Goal: Communication & Community: Answer question/provide support

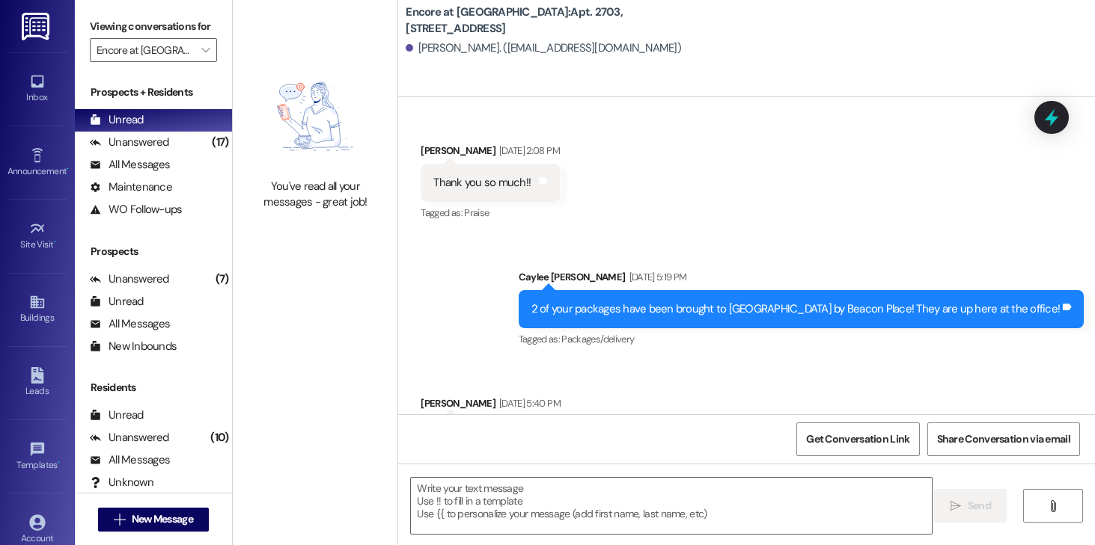
click at [145, 150] on div "Unanswered" at bounding box center [129, 143] width 79 height 16
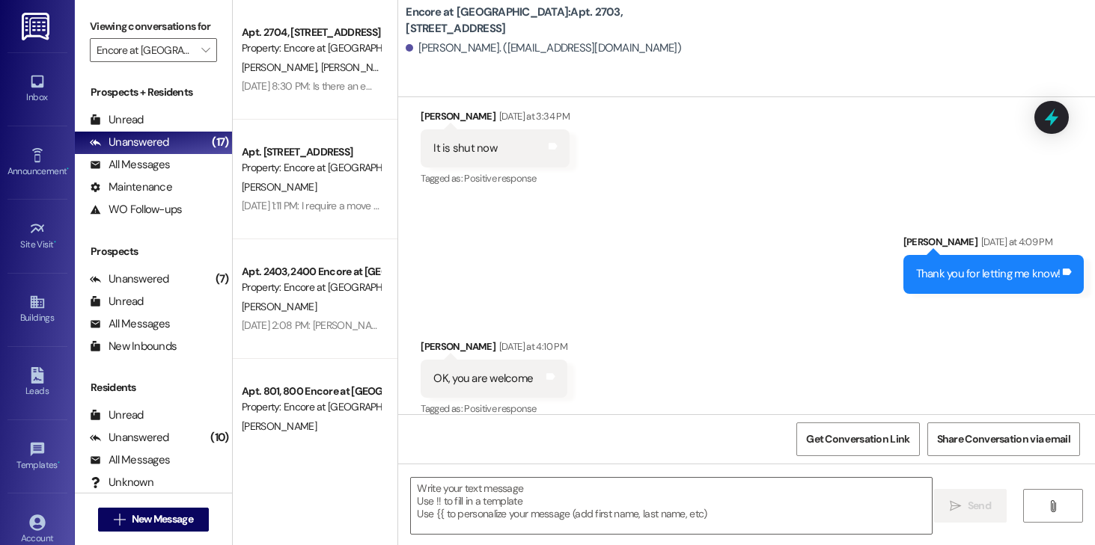
click at [135, 124] on div "Prospects + Residents Unread (0) Unread: Any message you haven't read yet will …" at bounding box center [153, 153] width 157 height 136
click at [135, 128] on div "Unread" at bounding box center [117, 120] width 54 height 16
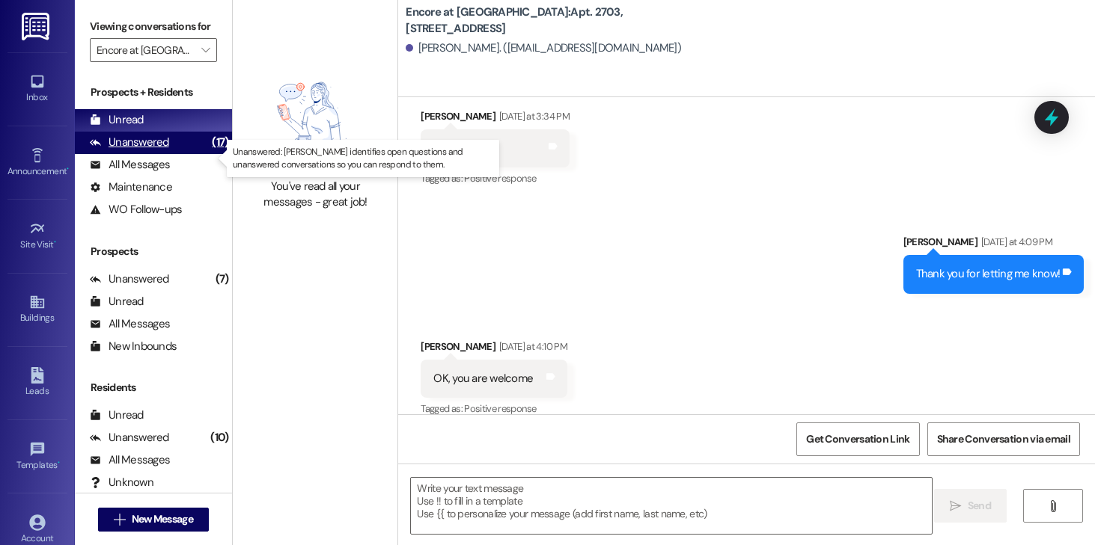
click at [177, 154] on div "Unanswered (17)" at bounding box center [153, 143] width 157 height 22
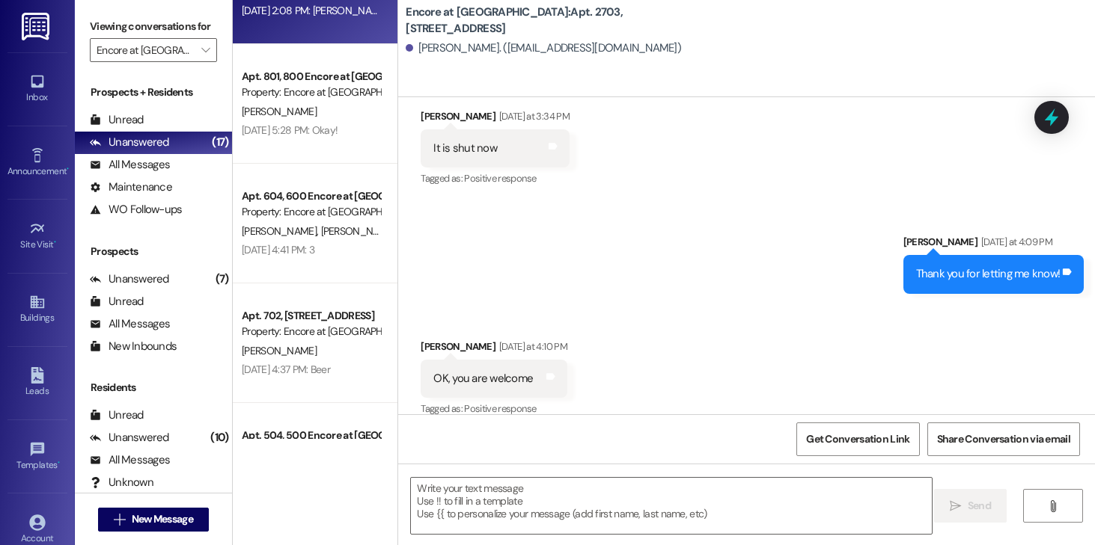
scroll to position [316, 0]
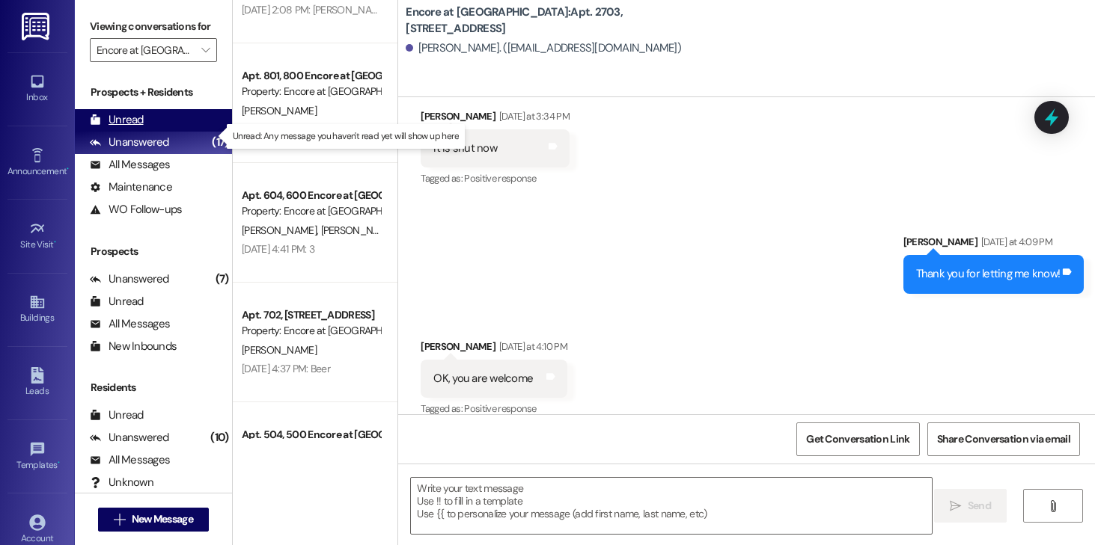
click at [123, 128] on div "Unread (0)" at bounding box center [153, 120] width 157 height 22
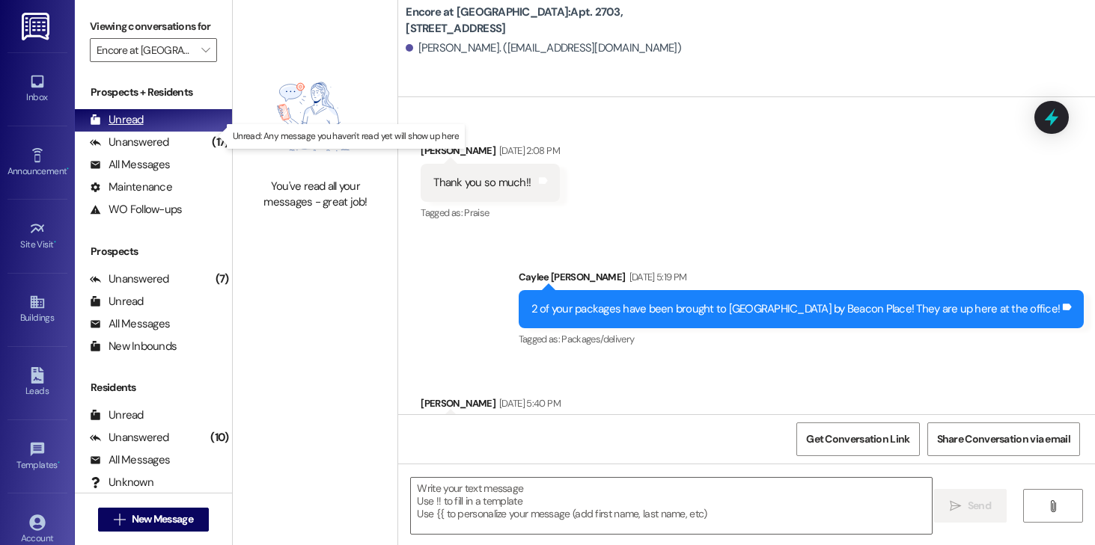
scroll to position [3858, 0]
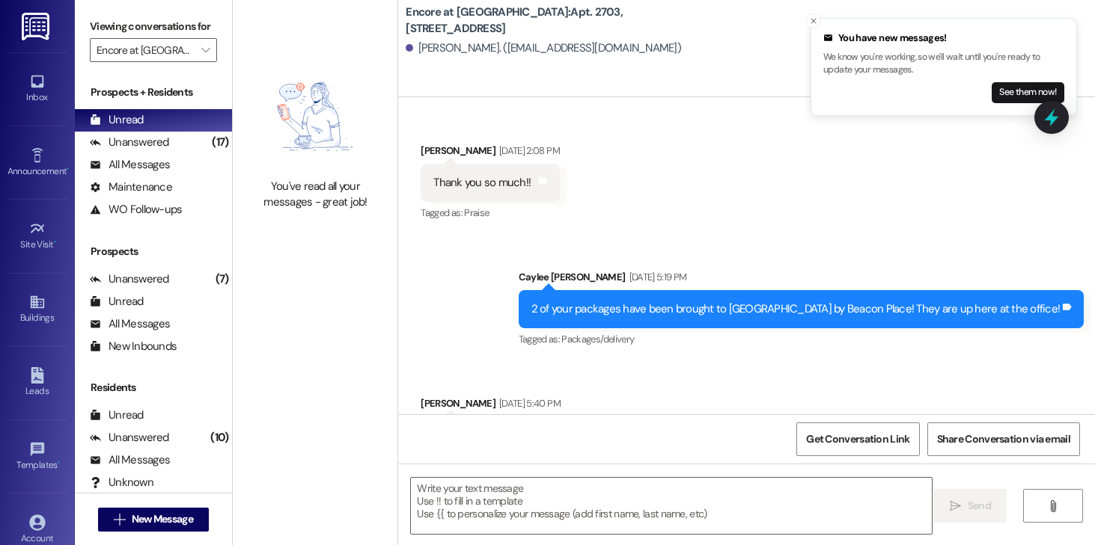
scroll to position [3858, 0]
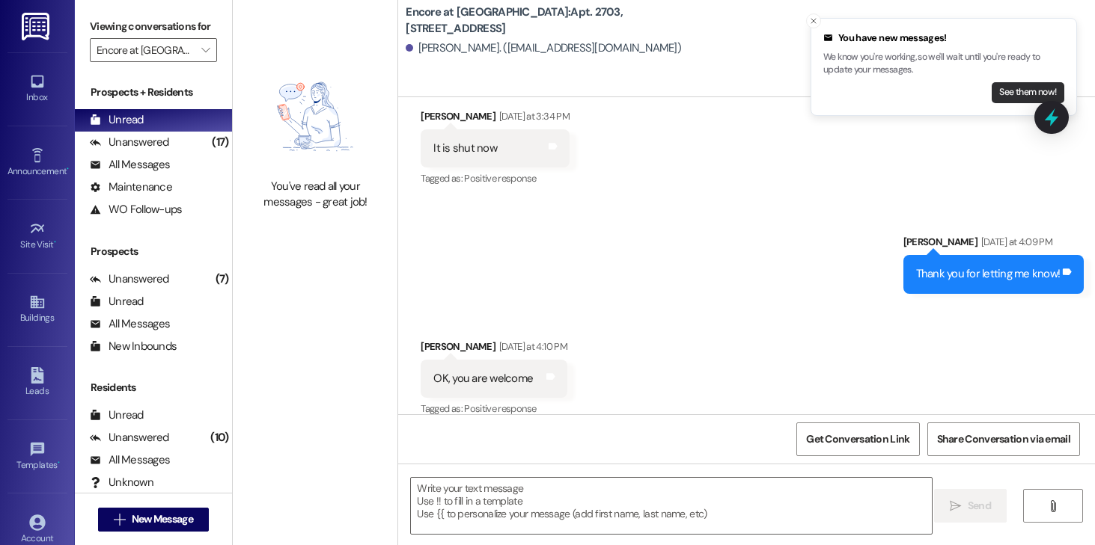
click at [1003, 91] on button "See them now!" at bounding box center [1027, 92] width 73 height 21
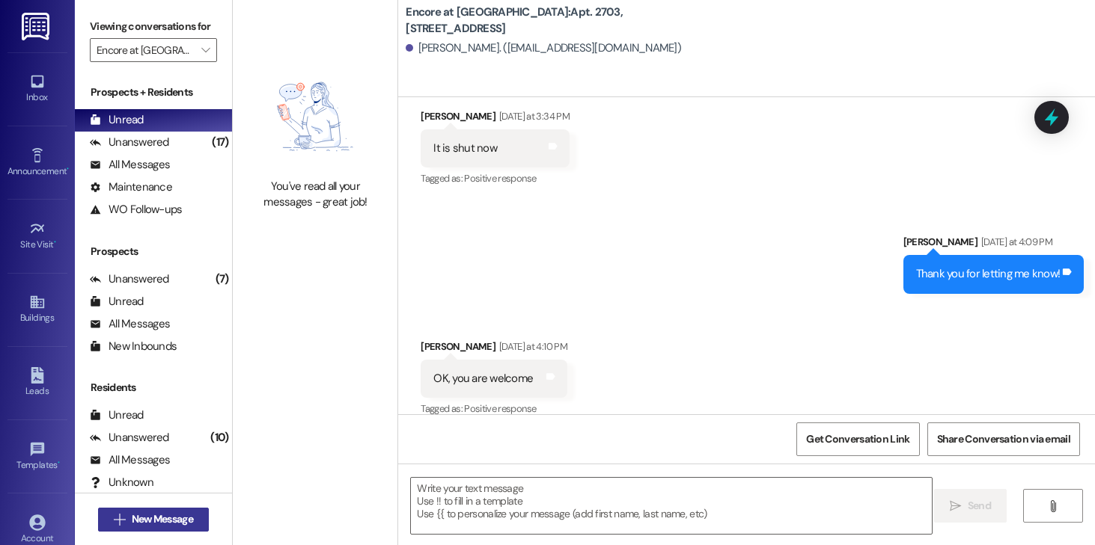
click at [189, 510] on button " New Message" at bounding box center [153, 520] width 111 height 24
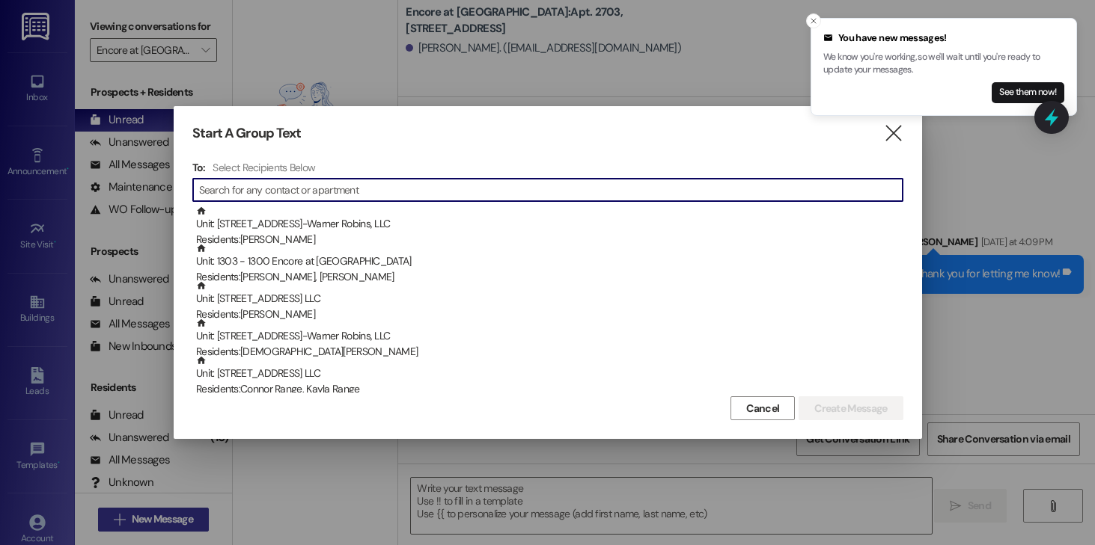
type input "j"
click at [1001, 94] on button "See them now!" at bounding box center [1027, 92] width 73 height 21
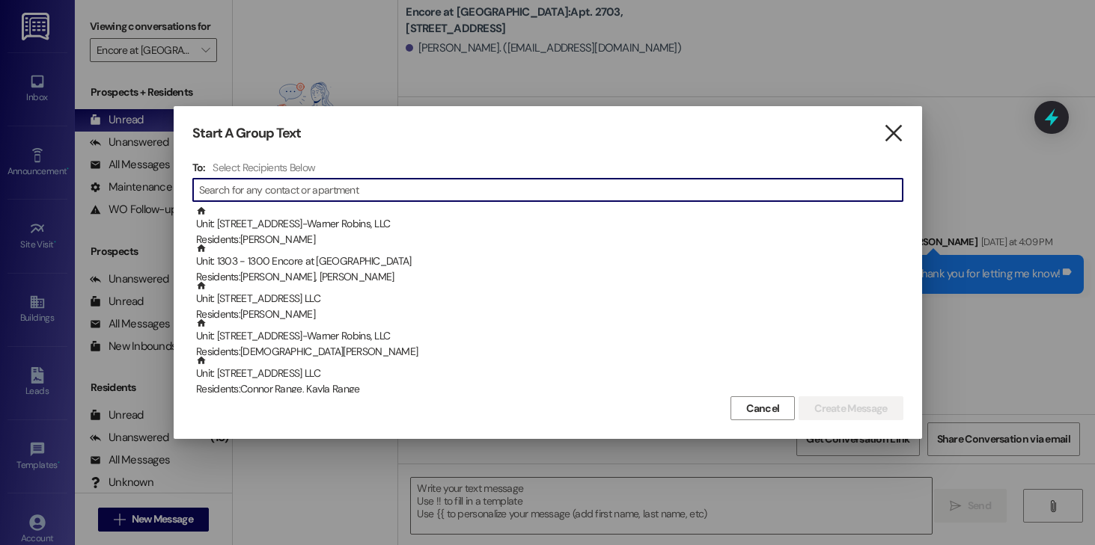
click at [889, 132] on icon "" at bounding box center [893, 134] width 20 height 16
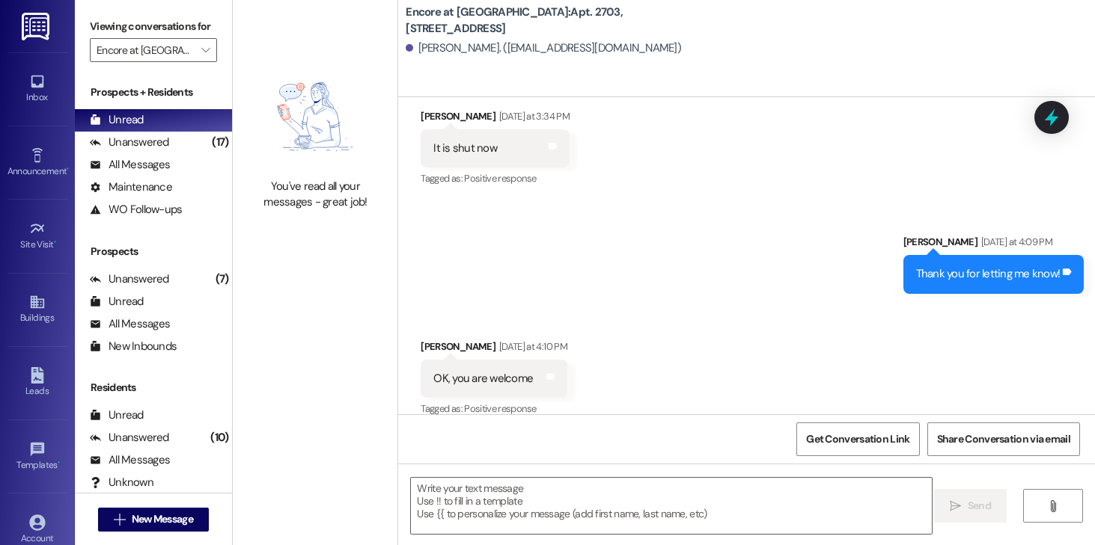
scroll to position [3859, 0]
click at [209, 58] on div "Viewing conversations for Encore at Beacon Place " at bounding box center [153, 38] width 157 height 77
click at [201, 56] on icon "" at bounding box center [205, 50] width 8 height 12
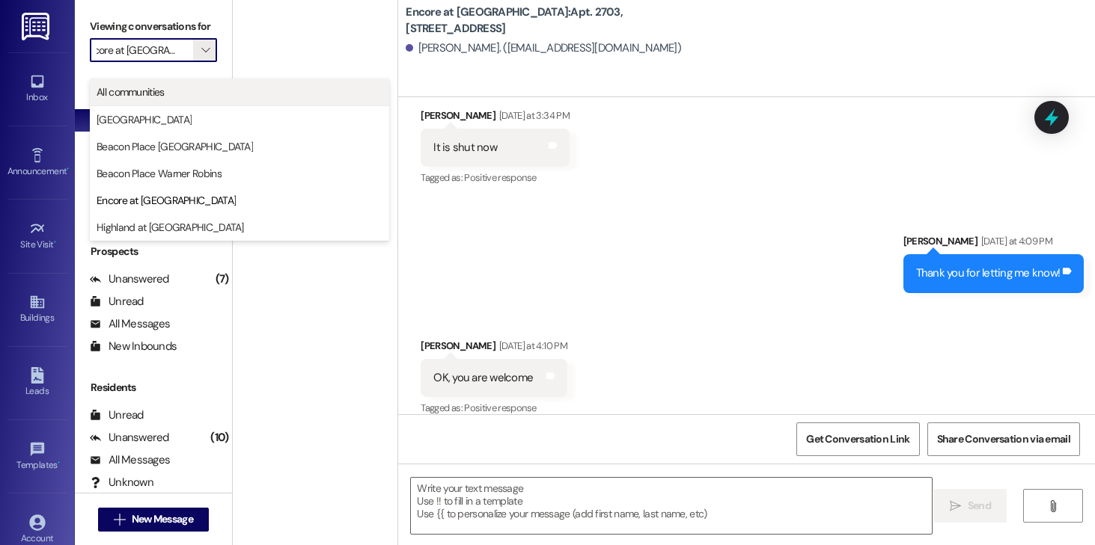
click at [163, 91] on span "All communities" at bounding box center [131, 92] width 68 height 15
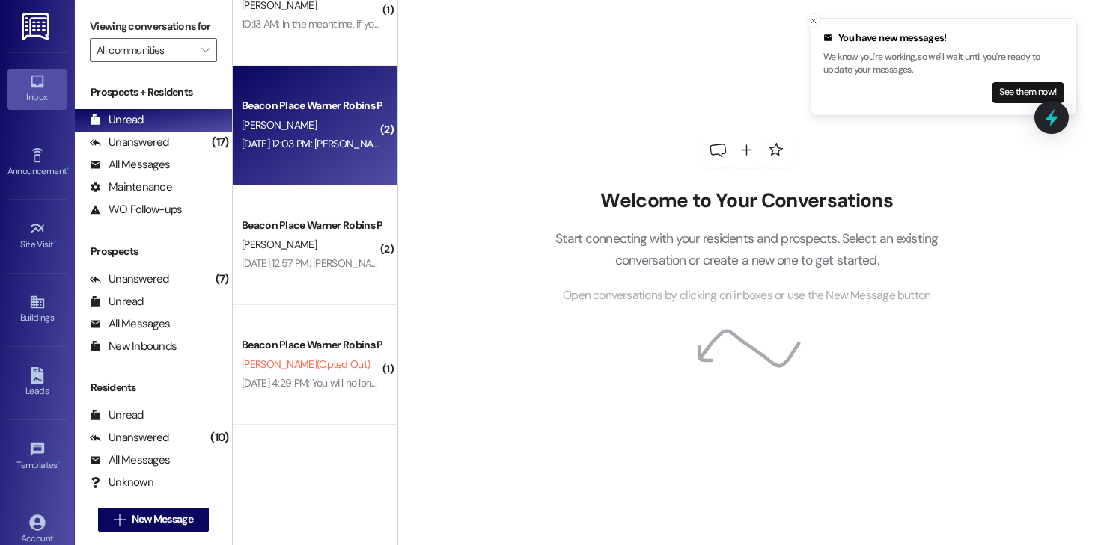
scroll to position [58, 0]
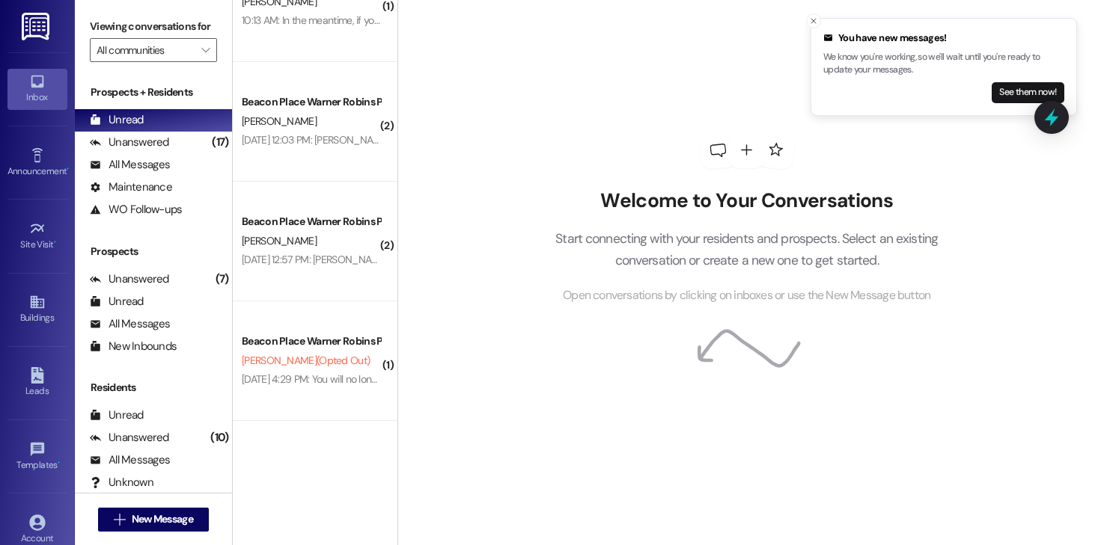
click at [331, 135] on div "May 05, 2022 at 12:03 PM: Lakyn Parker May 05, 2022 at 12:03 PM: Lakyn Parker" at bounding box center [315, 139] width 147 height 13
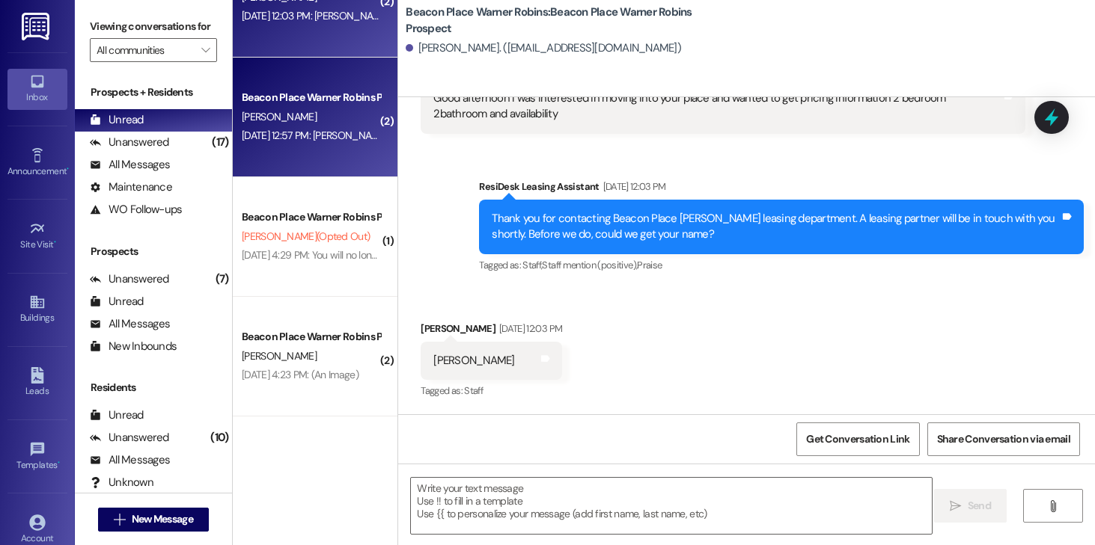
scroll to position [267, 0]
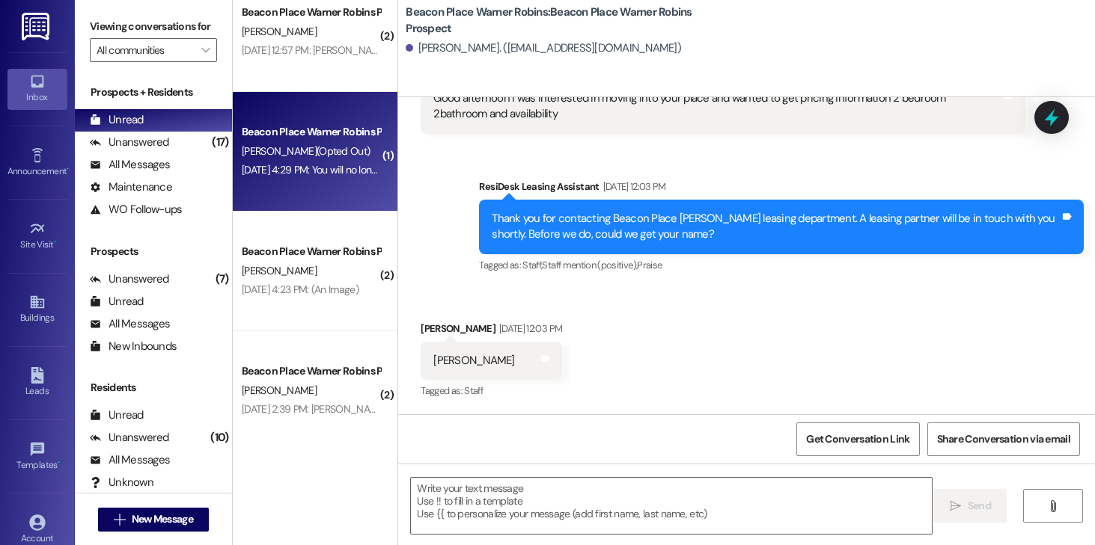
click at [295, 186] on div "Beacon Place Warner Robins Prospect K. Crosby (Opted Out) Apr 29, 2022 at 4:29 …" at bounding box center [315, 152] width 165 height 120
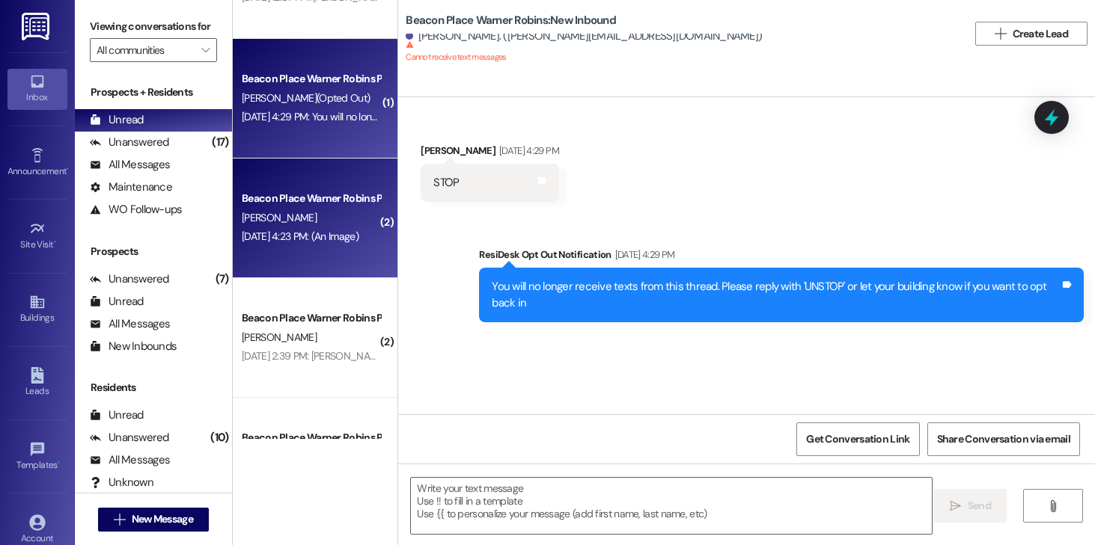
scroll to position [331, 0]
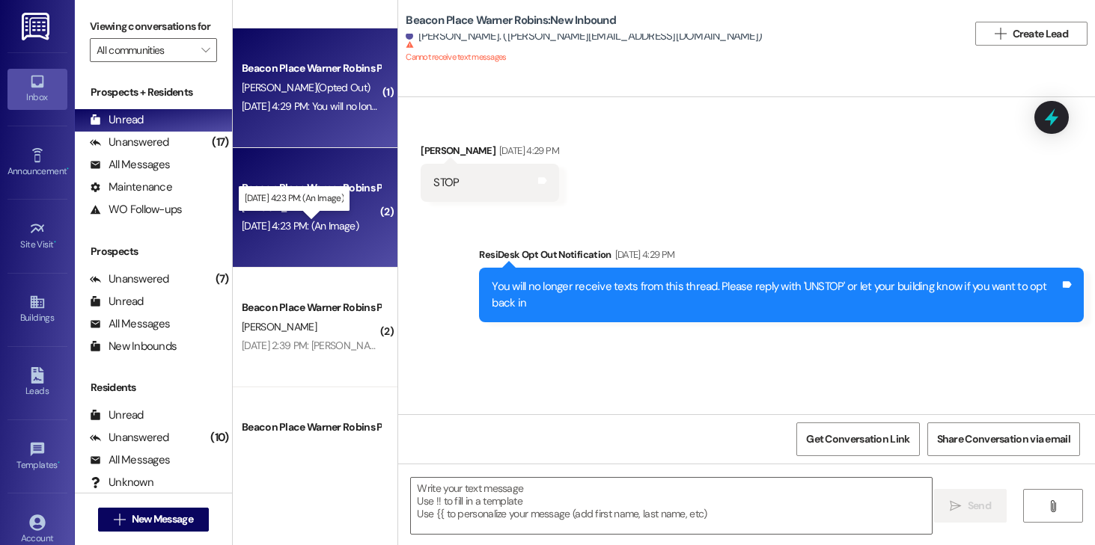
click at [311, 221] on div "Apr 29, 2022 at 4:23 PM: (An Image) Apr 29, 2022 at 4:23 PM: (An Image)" at bounding box center [300, 225] width 117 height 13
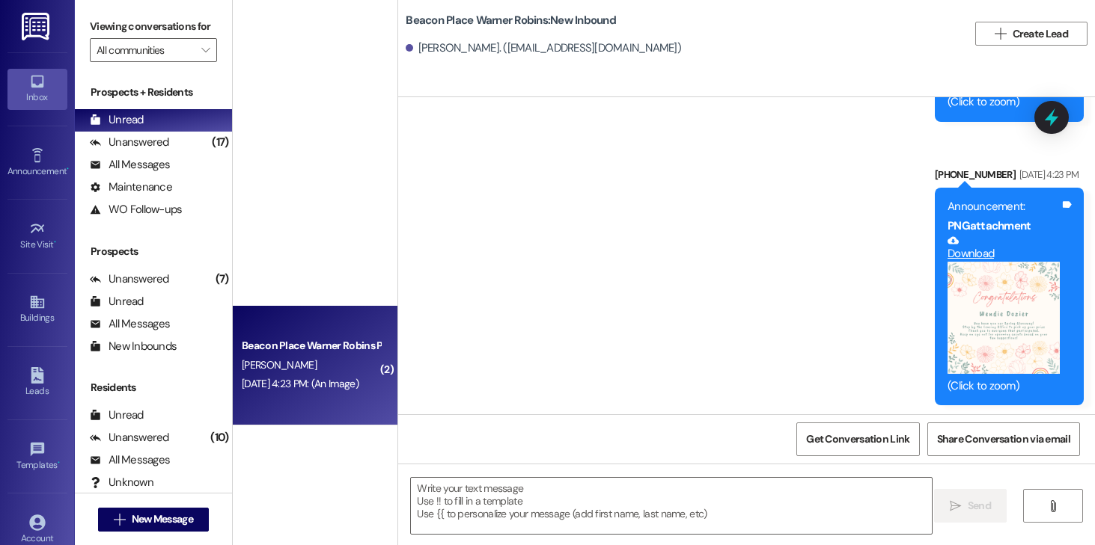
scroll to position [0, 0]
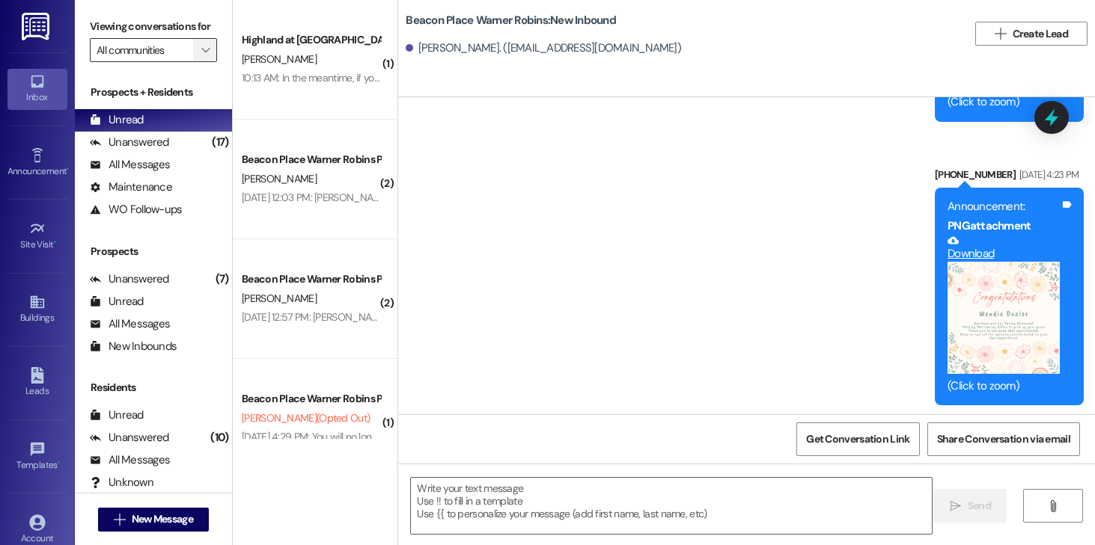
click at [198, 62] on span "" at bounding box center [205, 50] width 14 height 24
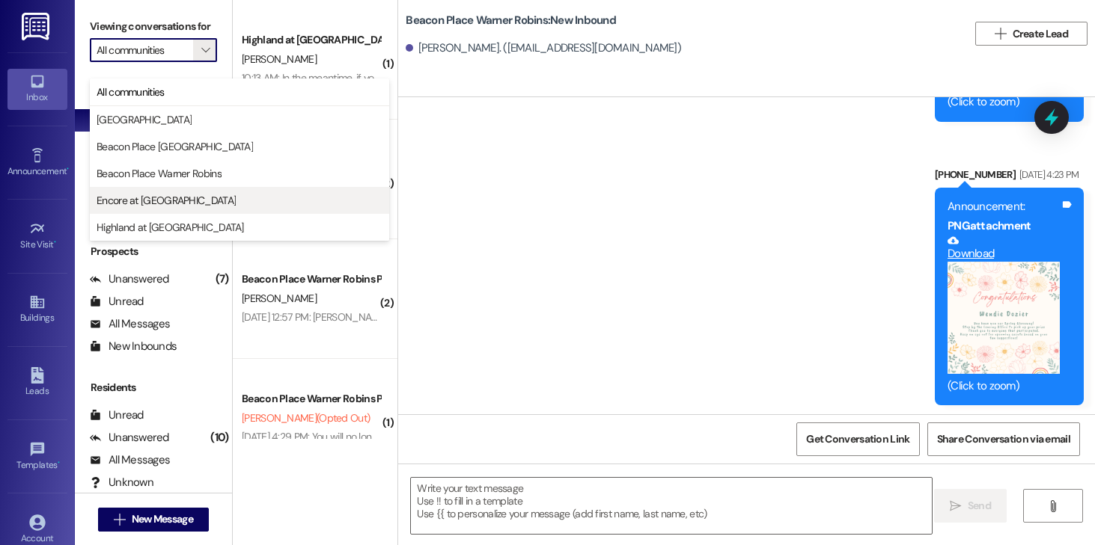
click at [165, 191] on button "Encore at [GEOGRAPHIC_DATA]" at bounding box center [239, 200] width 299 height 27
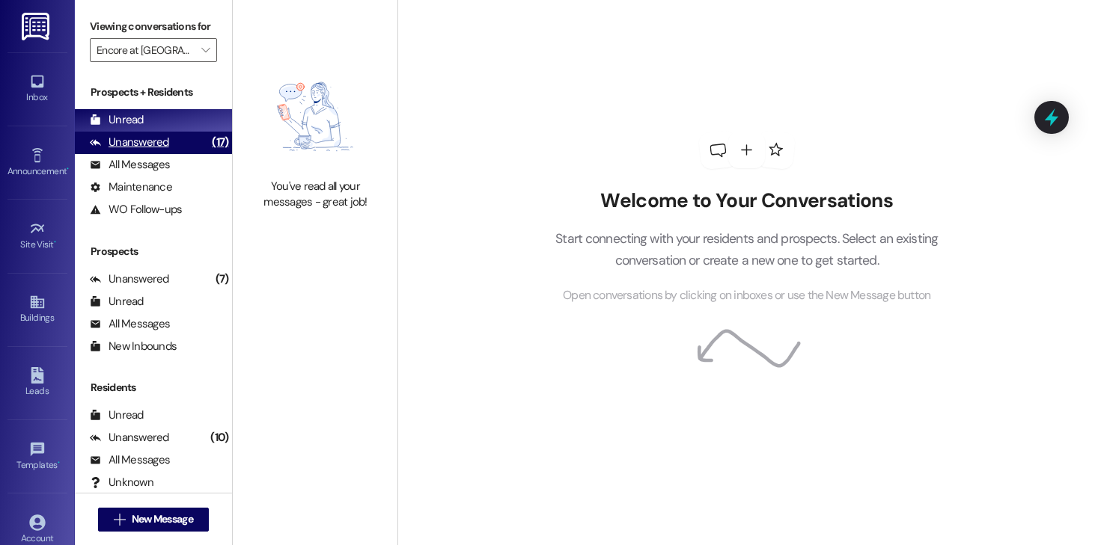
click at [175, 154] on div "Unanswered (17)" at bounding box center [153, 143] width 157 height 22
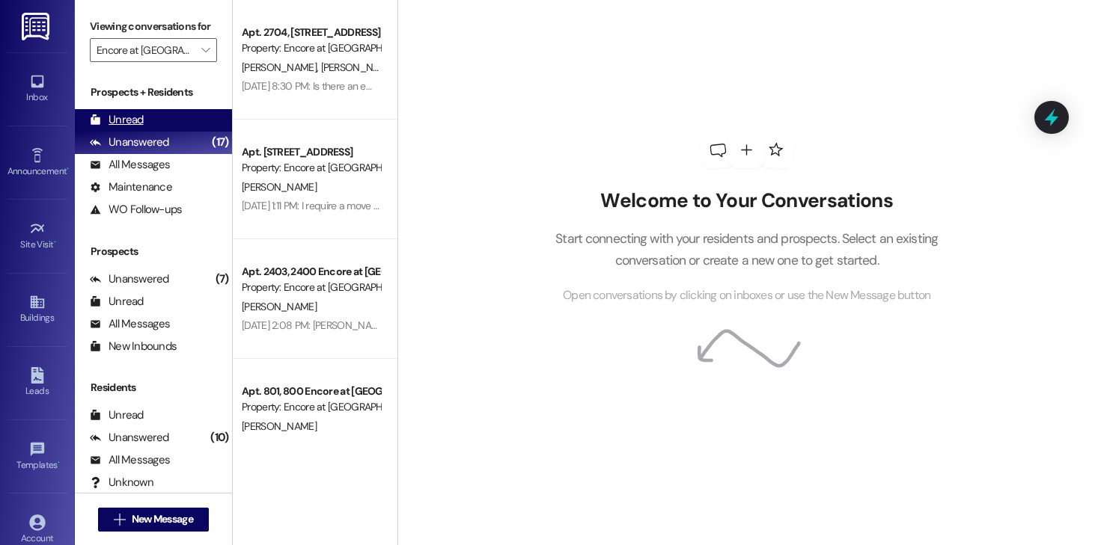
click at [147, 131] on div "Unread (0)" at bounding box center [153, 120] width 157 height 22
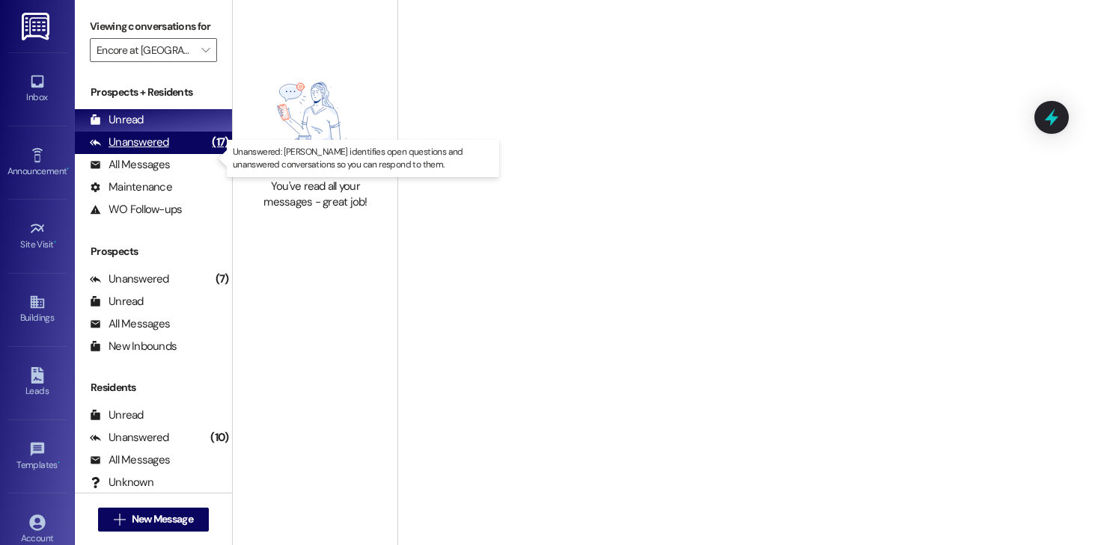
click at [152, 150] on div "Unanswered" at bounding box center [129, 143] width 79 height 16
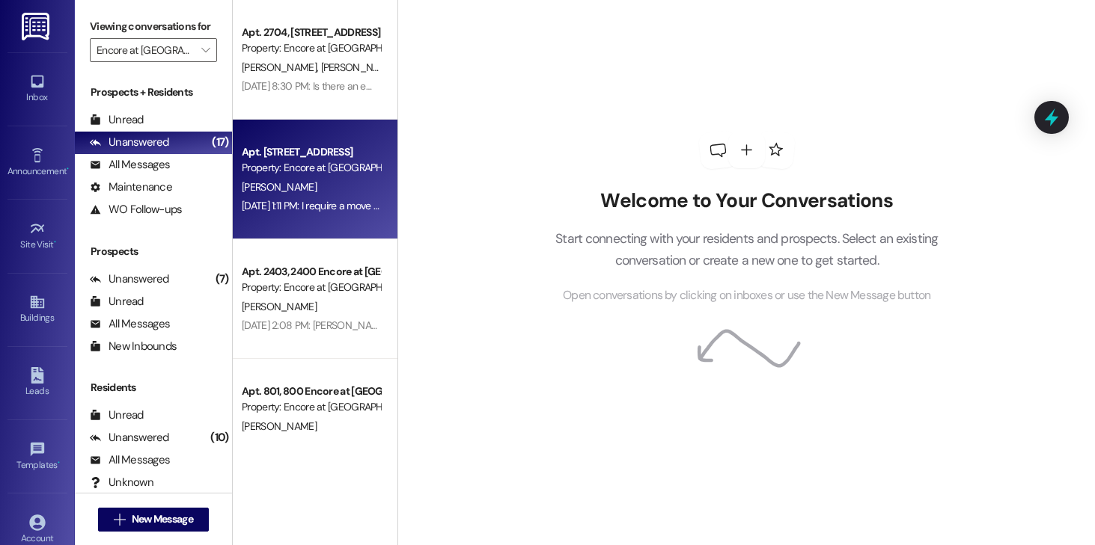
click at [324, 206] on div "Aug 09, 2025 at 1:11 PM: I require a move out inspection. Before I turn in keys…" at bounding box center [397, 205] width 311 height 13
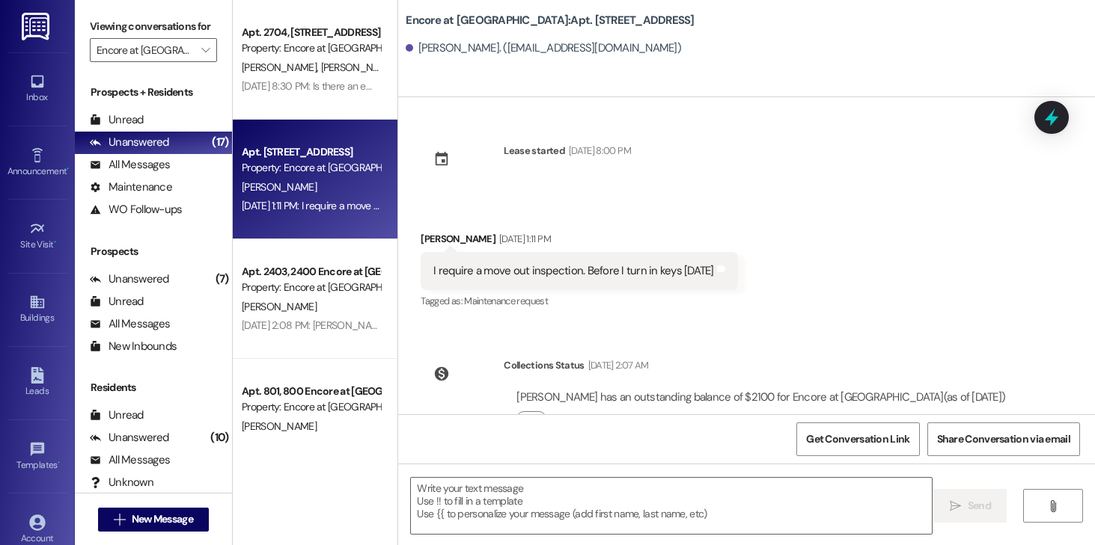
scroll to position [47, 0]
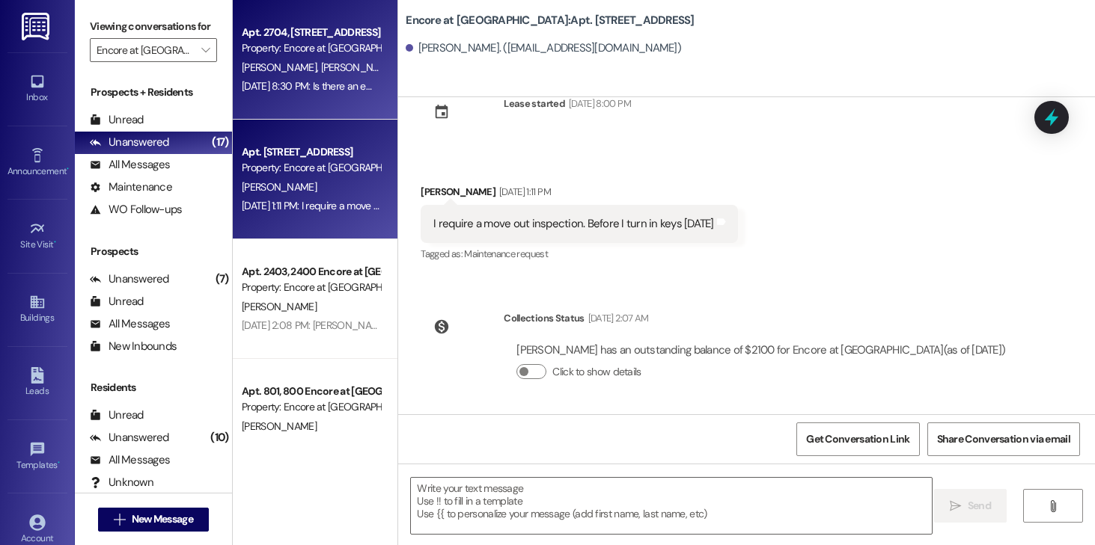
click at [310, 57] on div "Apt. 2704, 2700 Encore at Beacon Place Property: Encore at Beacon Place" at bounding box center [310, 40] width 141 height 35
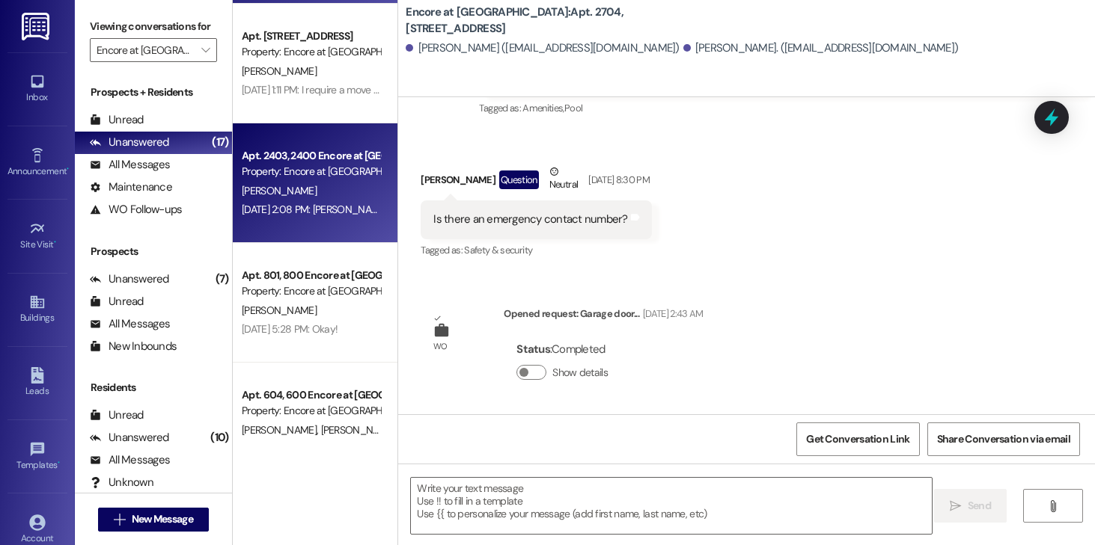
scroll to position [134, 0]
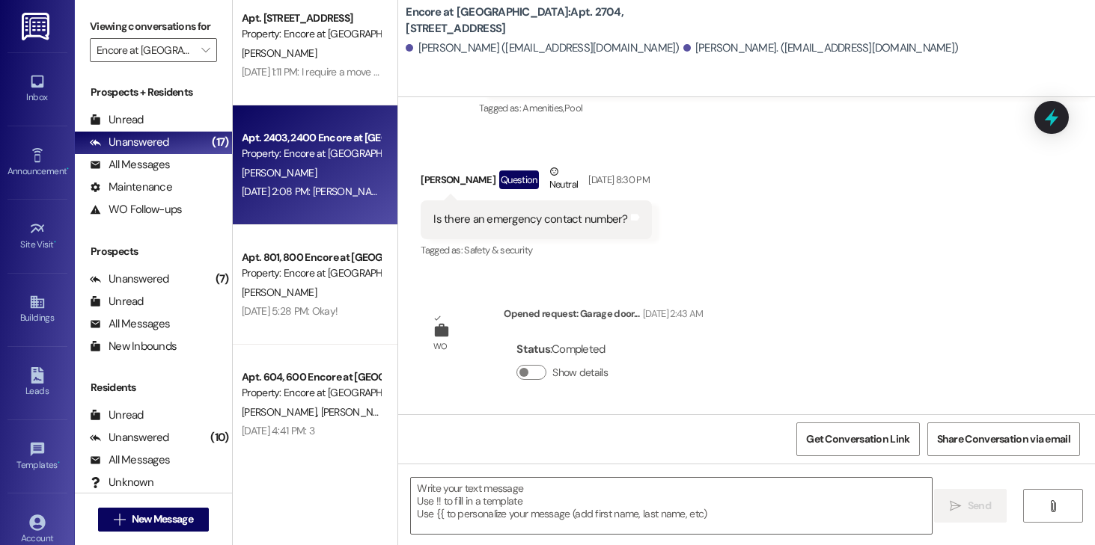
click at [290, 186] on div "Aug 07, 2025 at 2:08 PM: Gotcha, I'll be here Aug 07, 2025 at 2:08 PM: Gotcha, …" at bounding box center [338, 191] width 192 height 13
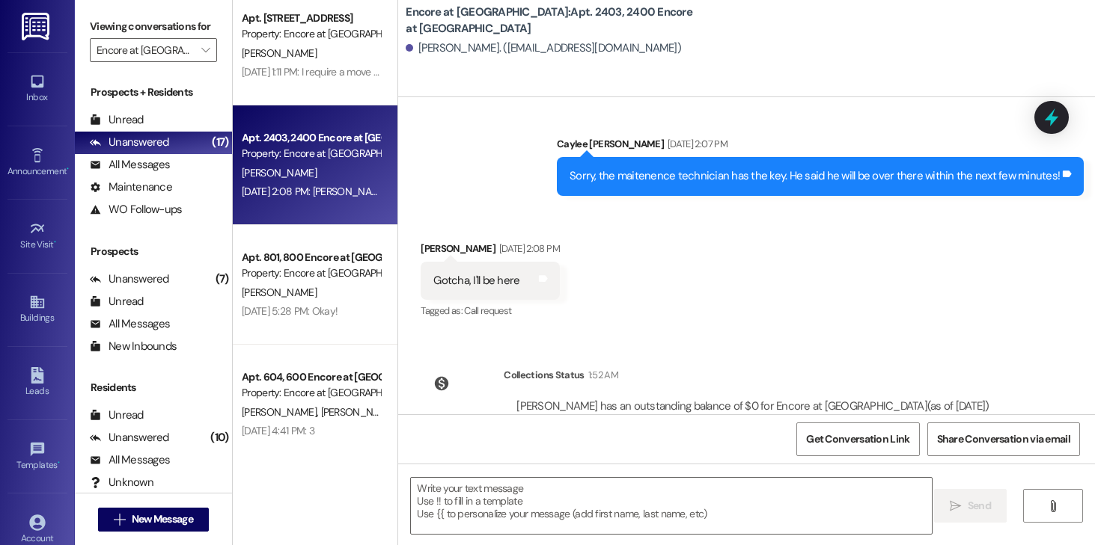
scroll to position [1011, 0]
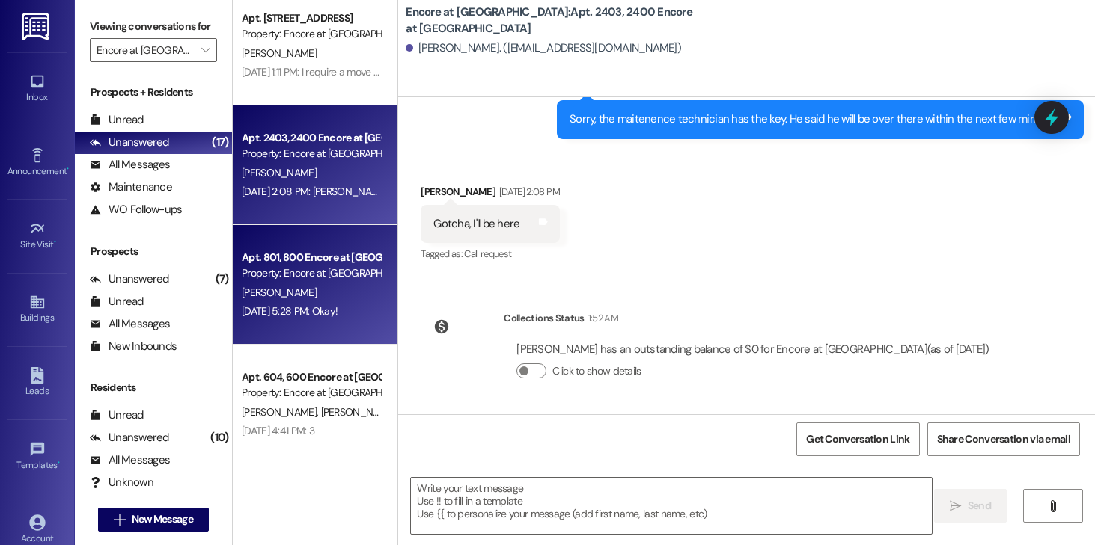
click at [306, 266] on div "Property: Encore at [GEOGRAPHIC_DATA]" at bounding box center [311, 274] width 138 height 16
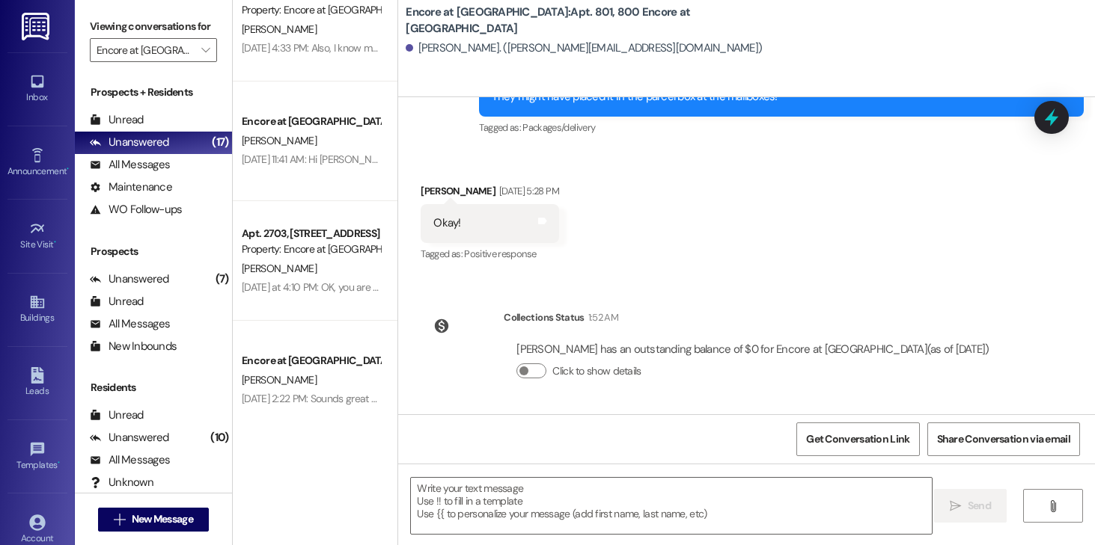
scroll to position [997, 0]
click at [132, 128] on div "Unread" at bounding box center [117, 120] width 54 height 16
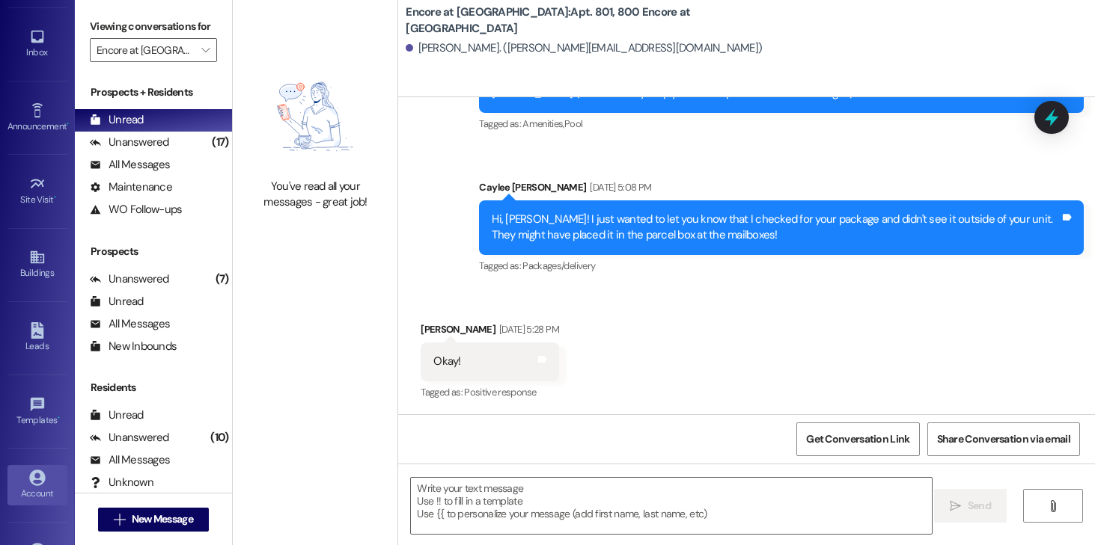
scroll to position [95, 0]
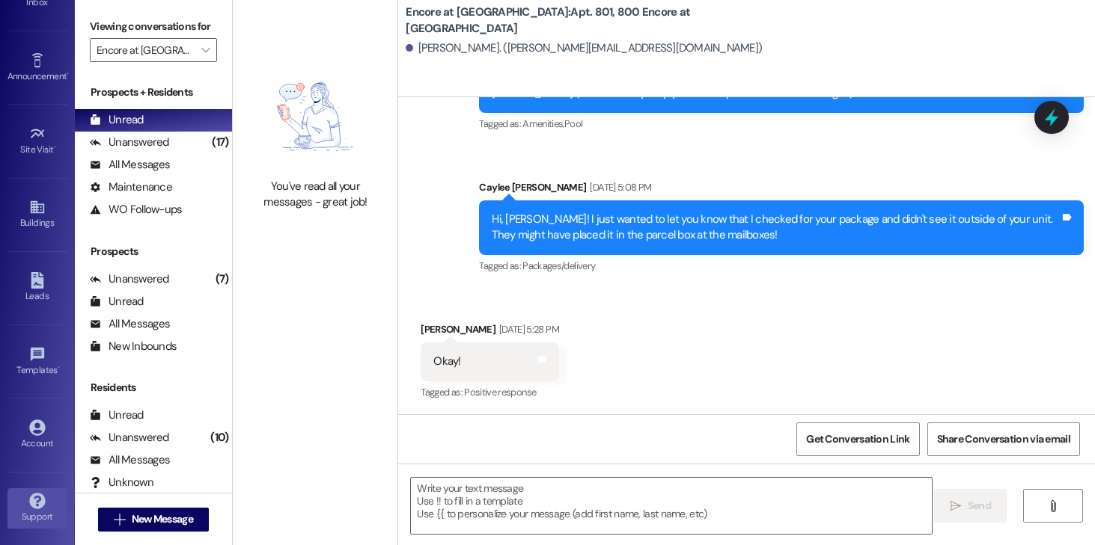
click at [40, 499] on icon at bounding box center [37, 501] width 16 height 16
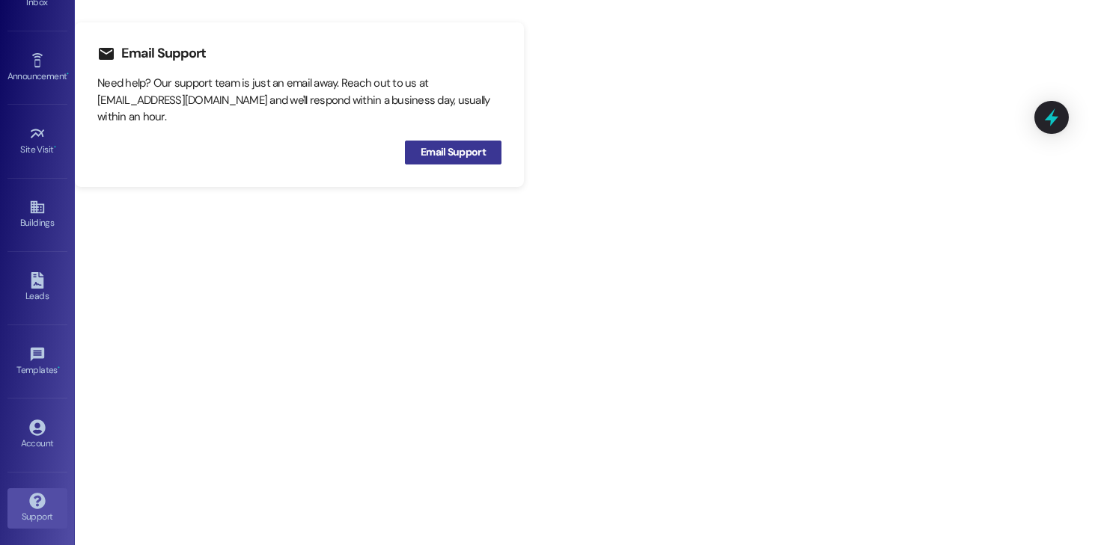
click at [450, 154] on span "Email Support" at bounding box center [453, 152] width 65 height 16
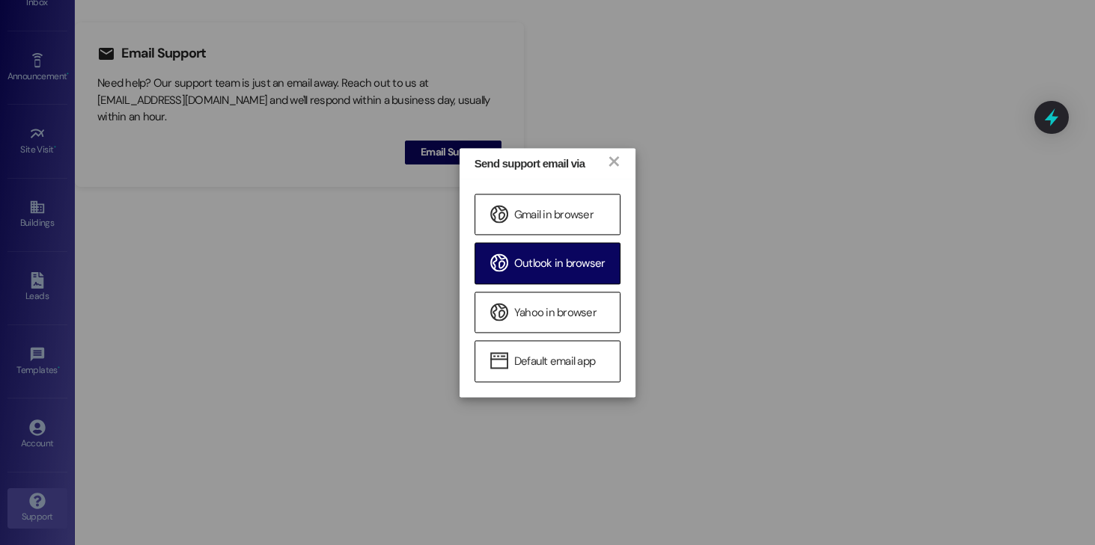
click at [568, 270] on span "Outlook in browser" at bounding box center [559, 265] width 91 height 16
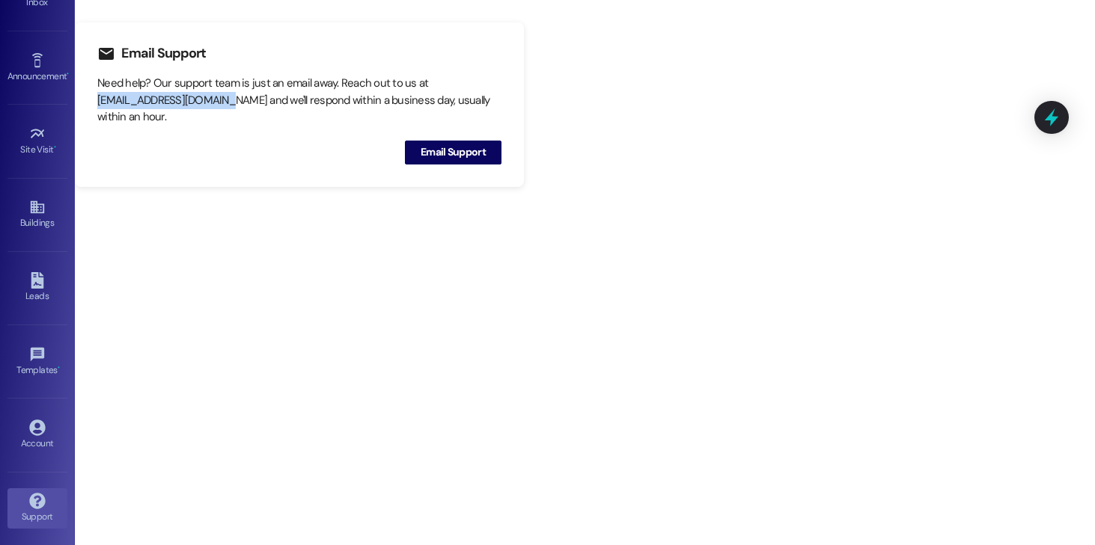
drag, startPoint x: 223, startPoint y: 100, endPoint x: 100, endPoint y: 103, distance: 123.5
click at [100, 103] on div "Need help? Our support team is just an email away. Reach out to us at support@t…" at bounding box center [299, 100] width 404 height 51
copy div "support@theresidesk.com"
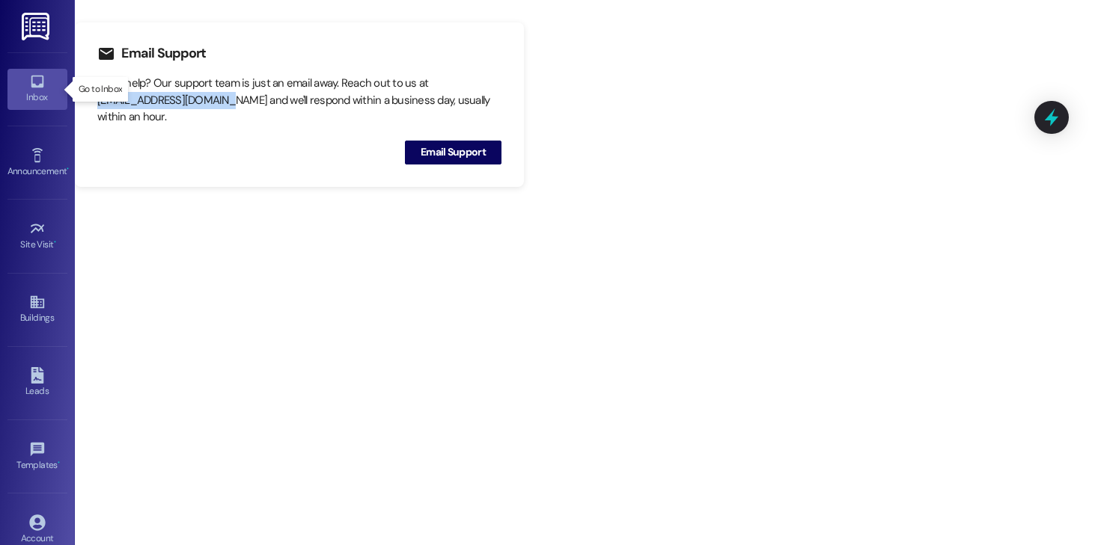
click at [37, 103] on div "Inbox" at bounding box center [37, 97] width 75 height 15
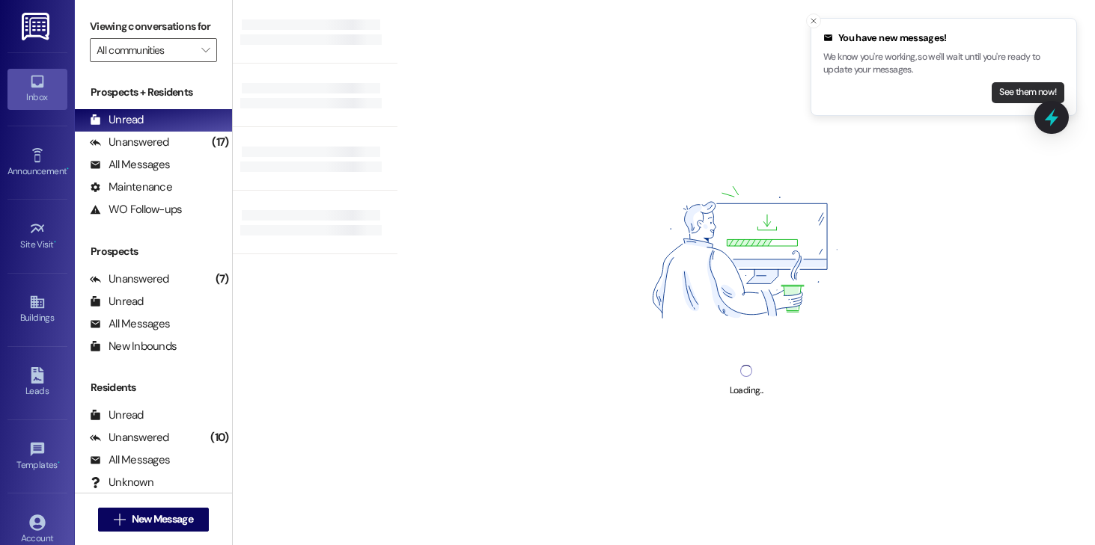
click at [1029, 93] on button "See them now!" at bounding box center [1027, 92] width 73 height 21
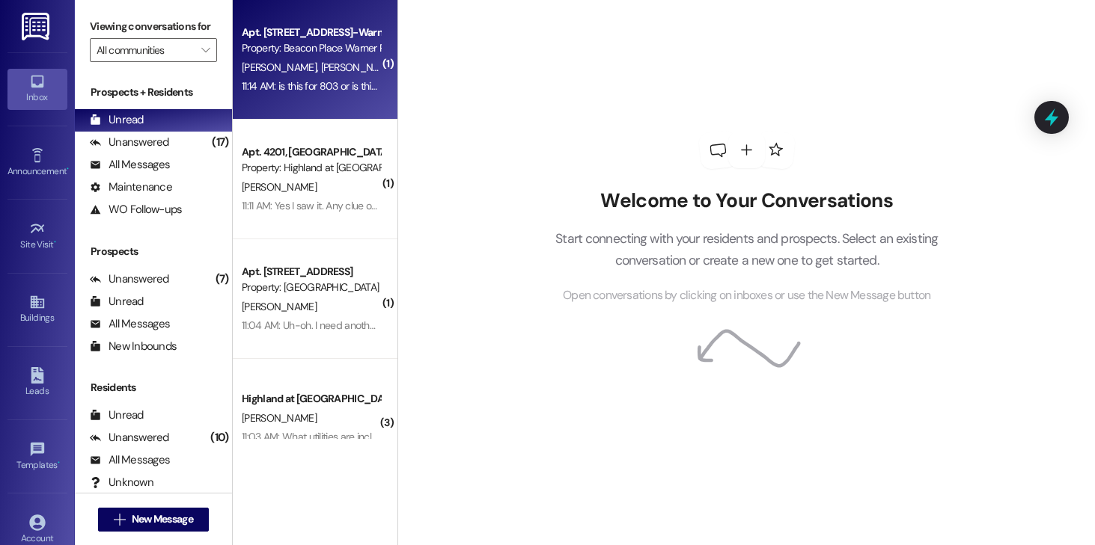
click at [318, 94] on div "11:14 AM: is this for 803 or is this a mass text? 11:14 AM: is this for 803 or …" at bounding box center [310, 86] width 141 height 19
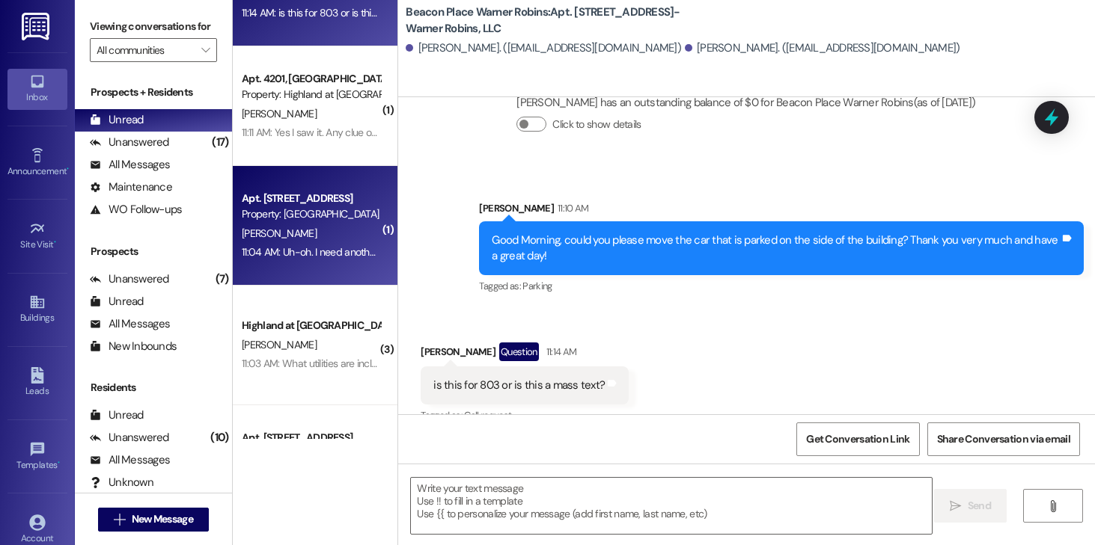
scroll to position [74, 0]
click at [318, 259] on div "11:04 AM: Uh-oh. I need another form please. It was for new residents - I'm not…" at bounding box center [310, 251] width 141 height 19
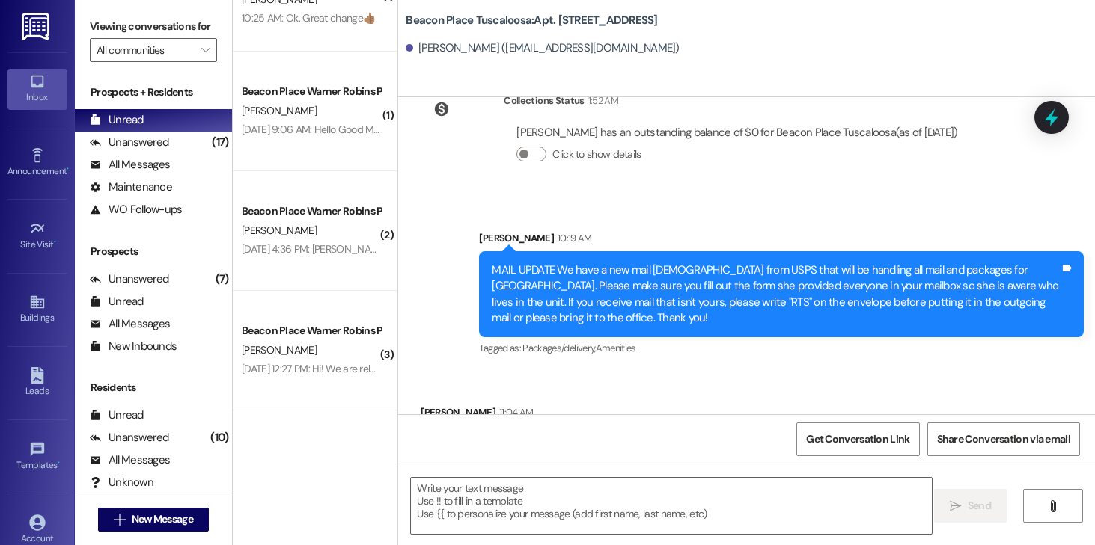
scroll to position [554, 0]
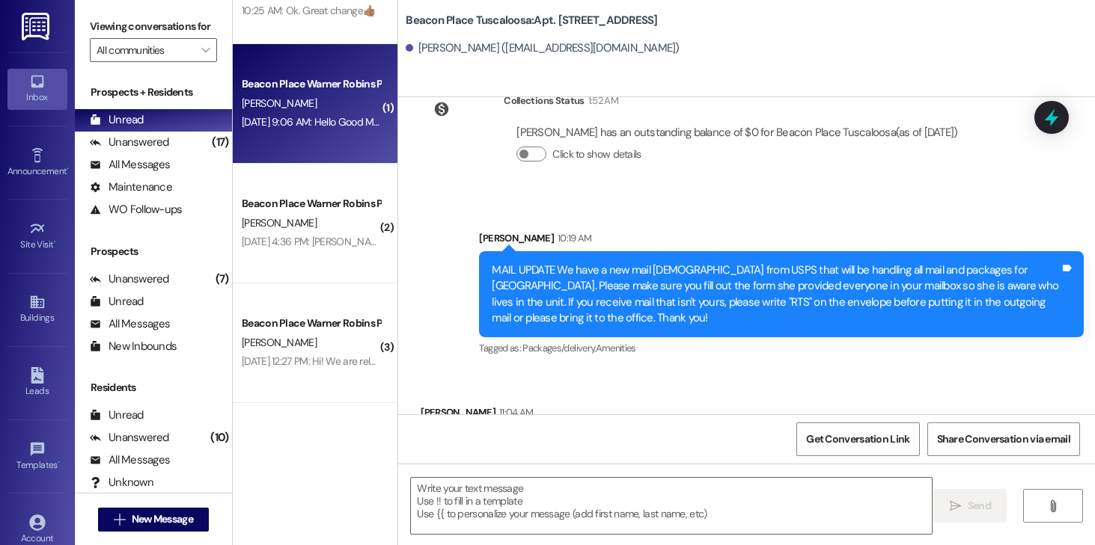
click at [326, 105] on div "M. Spann" at bounding box center [310, 103] width 141 height 19
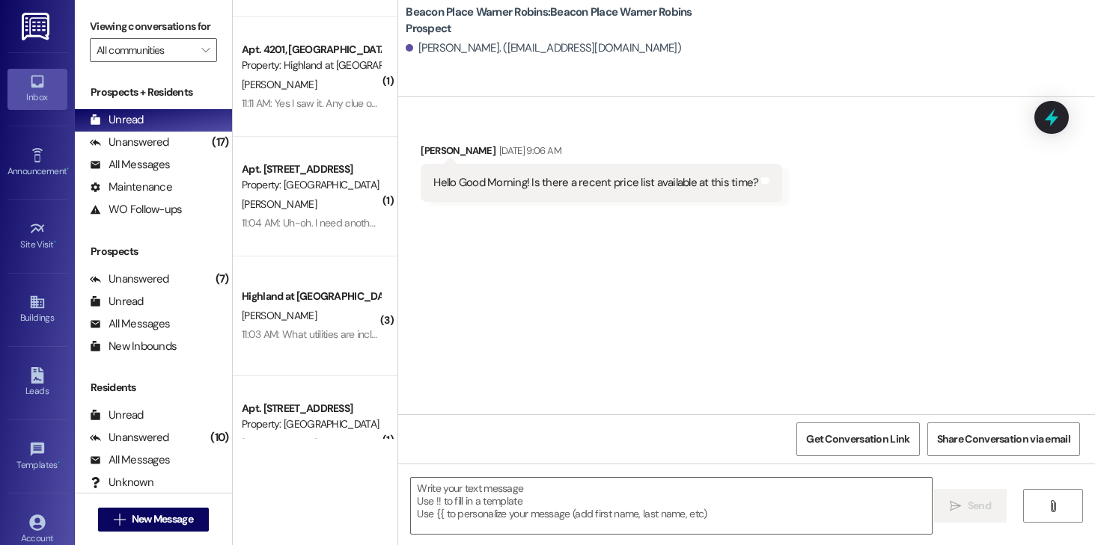
scroll to position [0, 0]
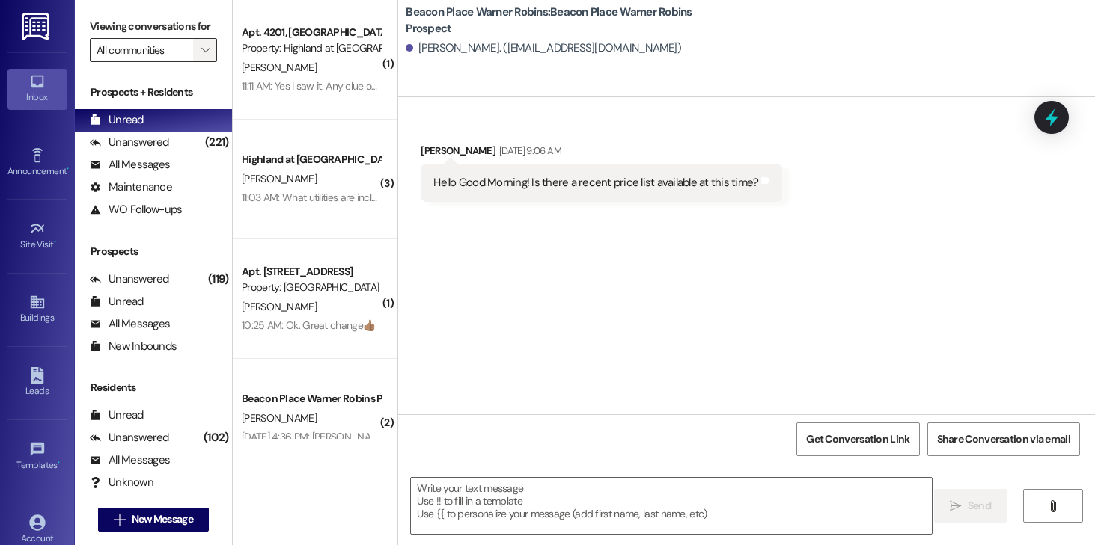
click at [199, 62] on span "" at bounding box center [205, 50] width 14 height 24
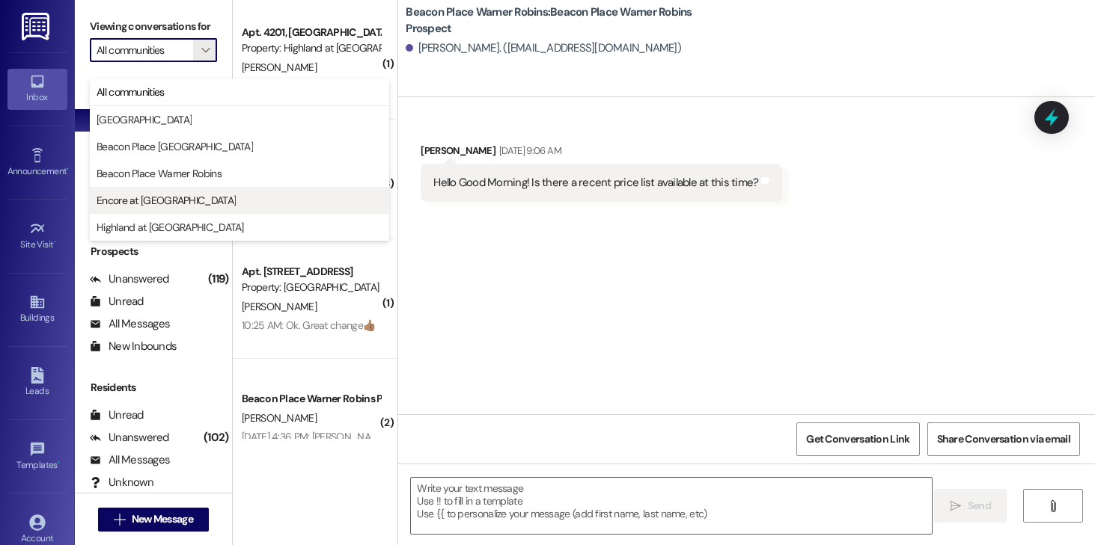
click at [172, 195] on span "Encore at [GEOGRAPHIC_DATA]" at bounding box center [166, 200] width 139 height 15
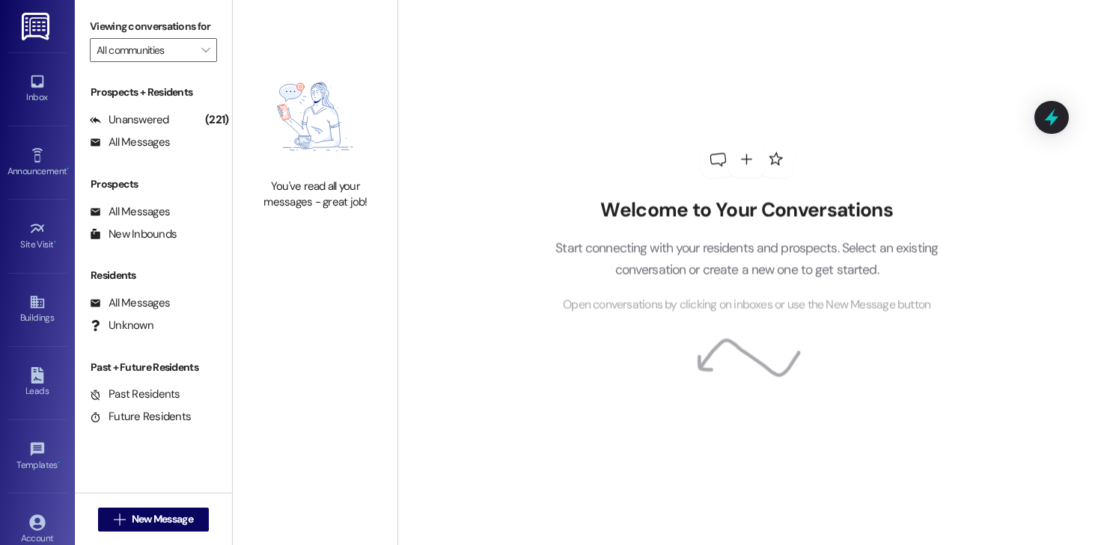
type input "Encore at [GEOGRAPHIC_DATA]"
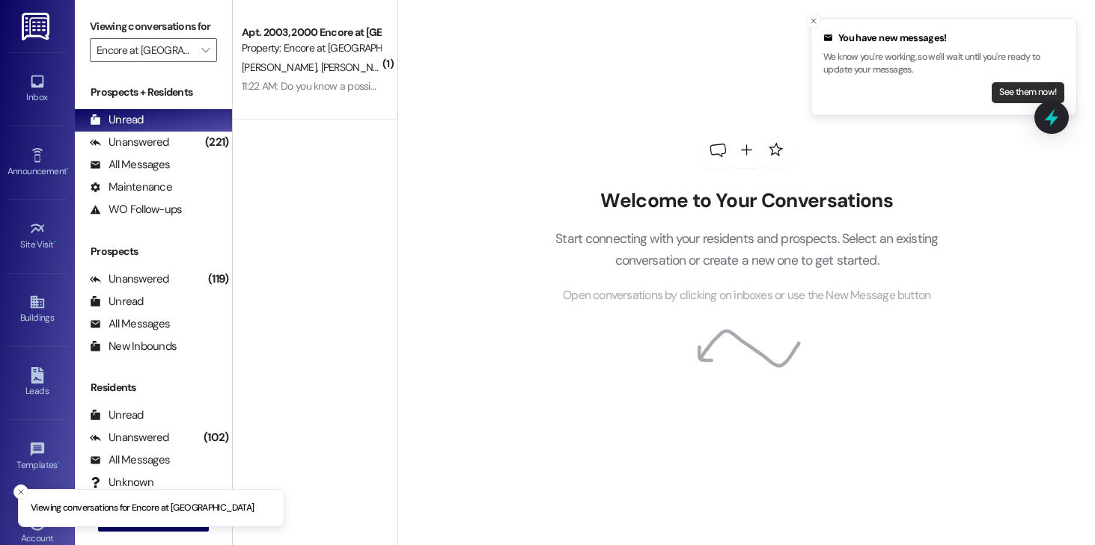
click at [1012, 89] on button "See them now!" at bounding box center [1027, 92] width 73 height 21
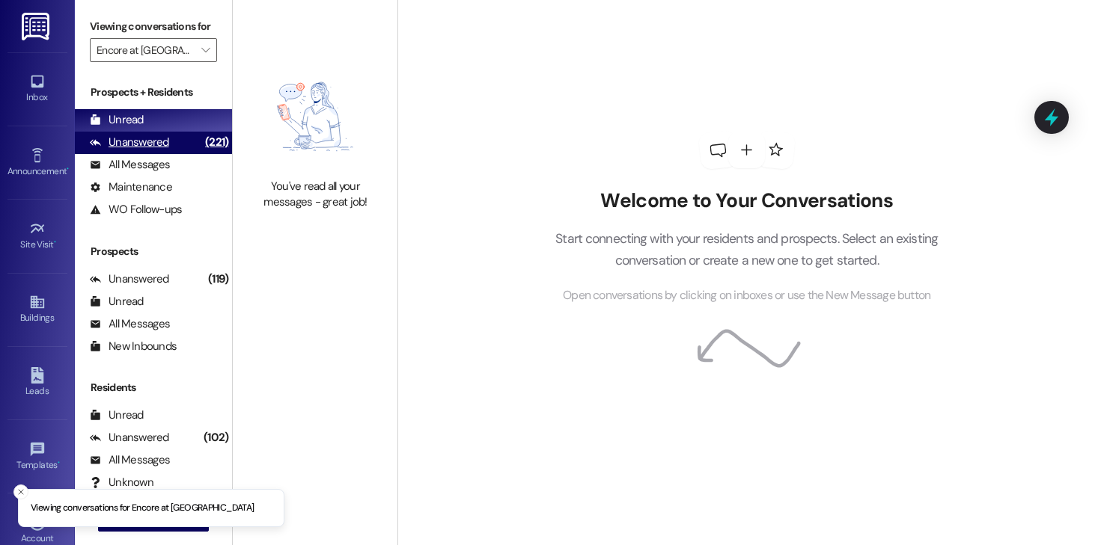
click at [131, 150] on div "Unanswered" at bounding box center [129, 143] width 79 height 16
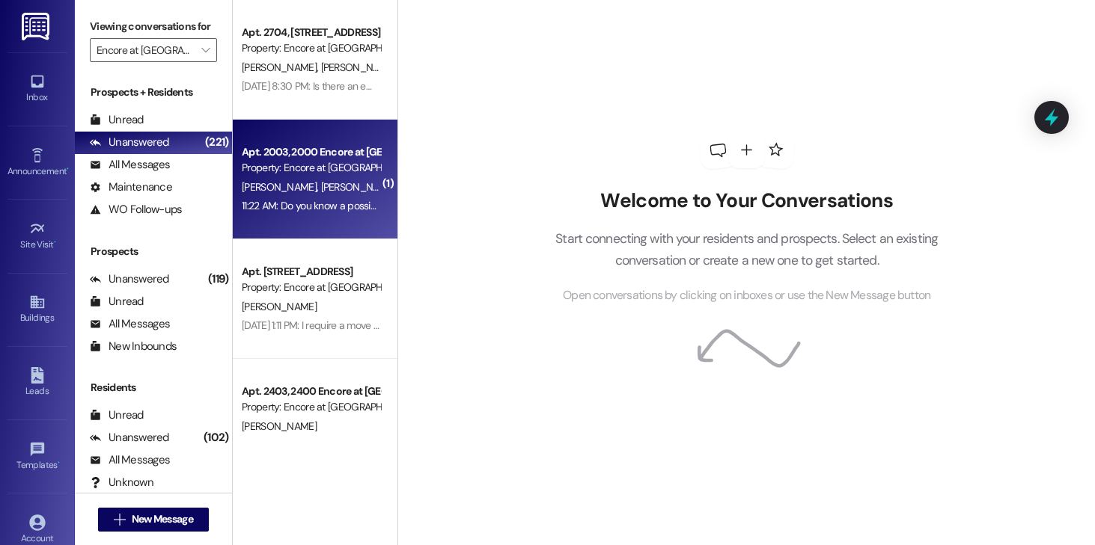
click at [321, 190] on span "C. Eubanks" at bounding box center [358, 186] width 75 height 13
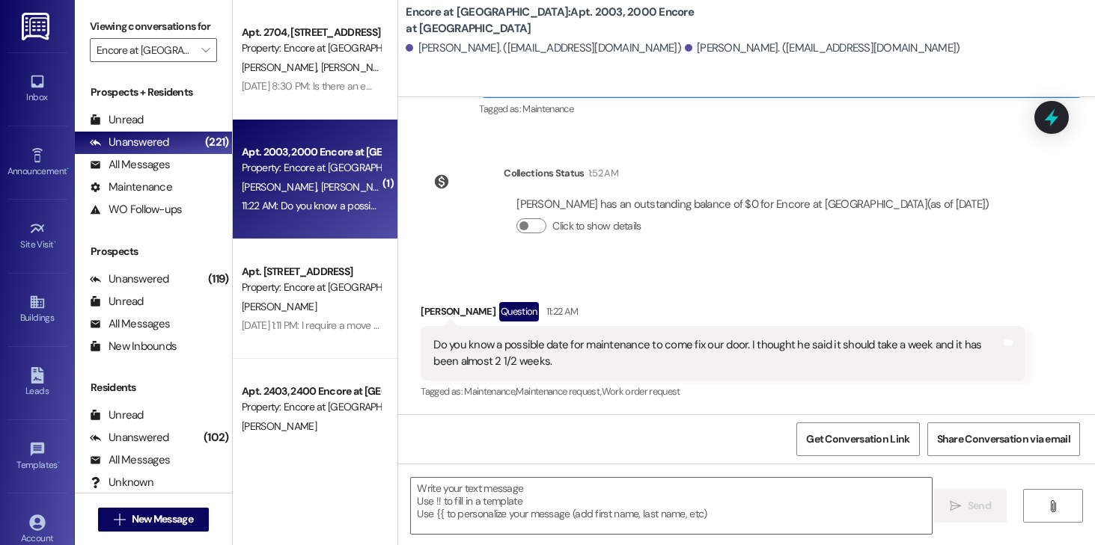
scroll to position [1042, 0]
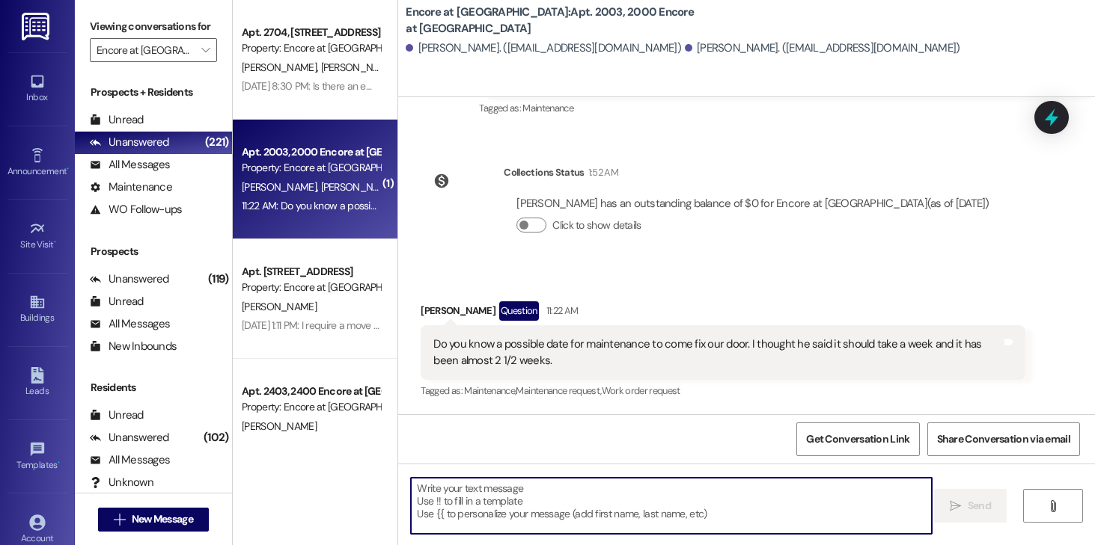
click at [579, 516] on textarea at bounding box center [671, 506] width 521 height 56
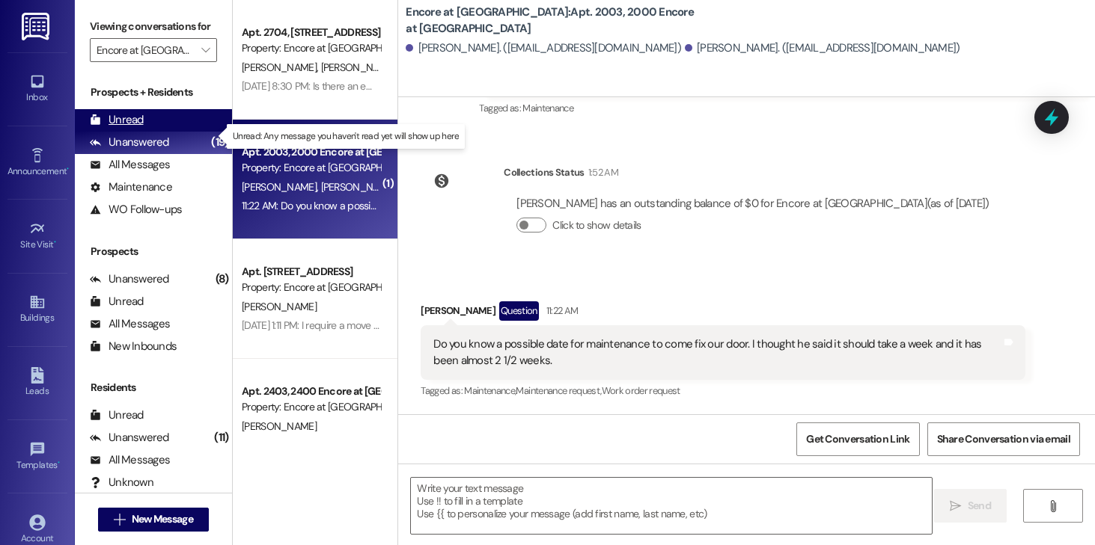
click at [135, 128] on div "Unread" at bounding box center [117, 120] width 54 height 16
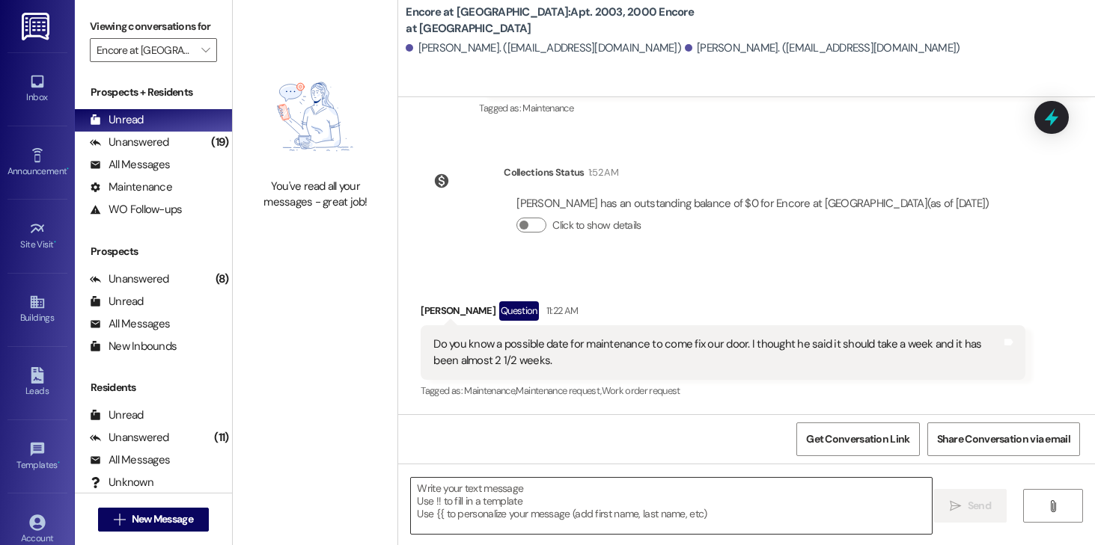
click at [569, 491] on textarea at bounding box center [671, 506] width 521 height 56
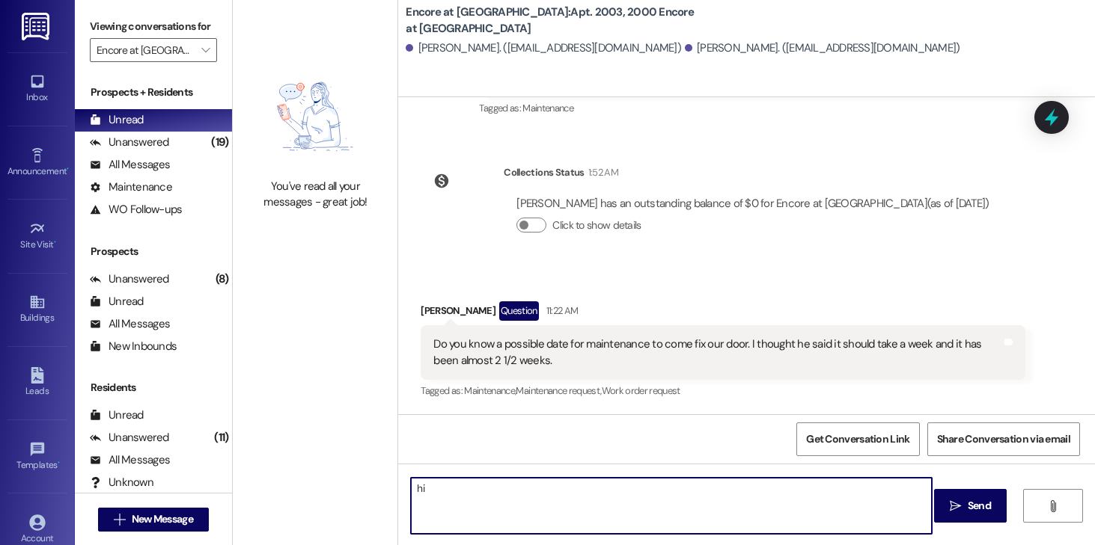
type textarea "h"
click at [655, 486] on textarea "Hi Christina. Apologies for the delay of your work order. OUr new maintainance" at bounding box center [671, 506] width 521 height 56
click at [661, 487] on textarea "Hi Christina. Apologies for the delay of your work order. OUr new maintainance" at bounding box center [671, 506] width 521 height 56
click at [720, 488] on textarea "Hi Christina. Apologies for the delay of your work order. Our new maintainance" at bounding box center [671, 506] width 521 height 56
click at [771, 495] on textarea "Hi Christina. Apologies for the delay of your work order. Our new maintenance" at bounding box center [671, 506] width 521 height 56
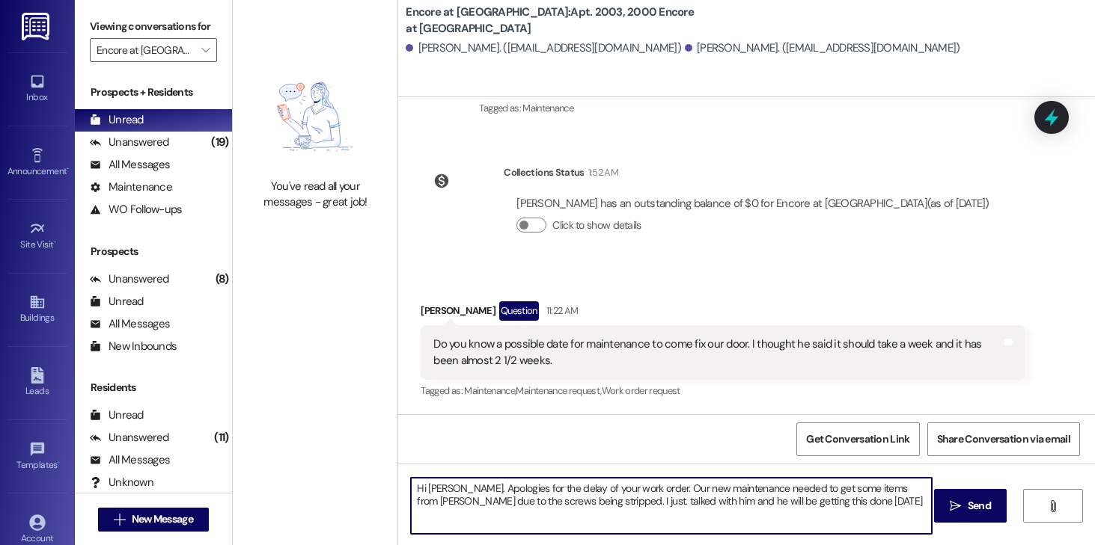
type textarea "Hi Christina. Apologies for the delay of your work order. Our new maintenance n…"
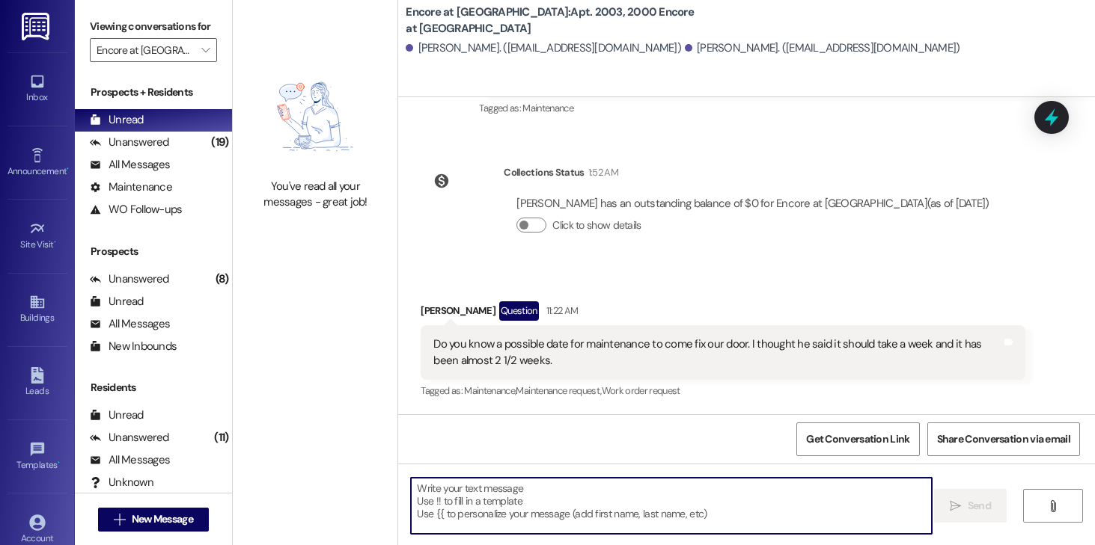
scroll to position [1042, 0]
